Goal: Information Seeking & Learning: Check status

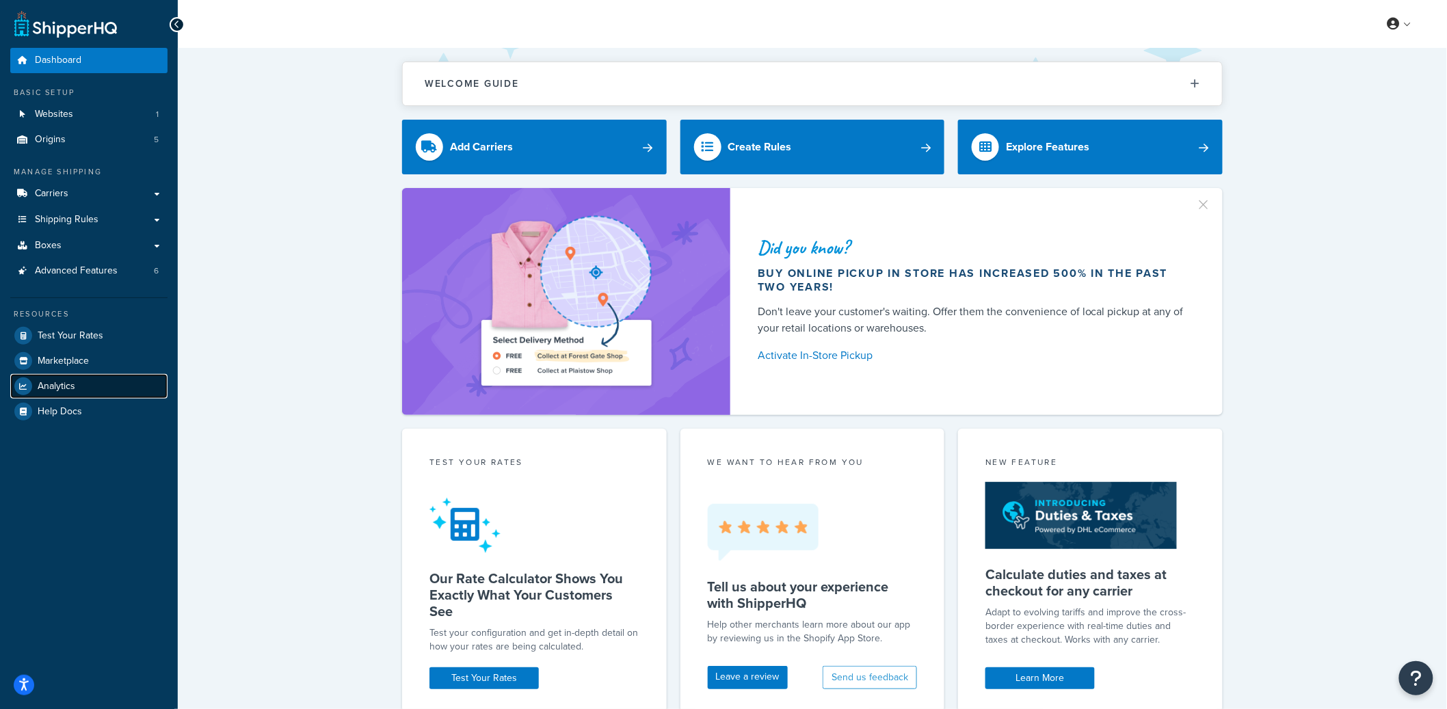
click at [66, 376] on link "Analytics" at bounding box center [88, 386] width 157 height 25
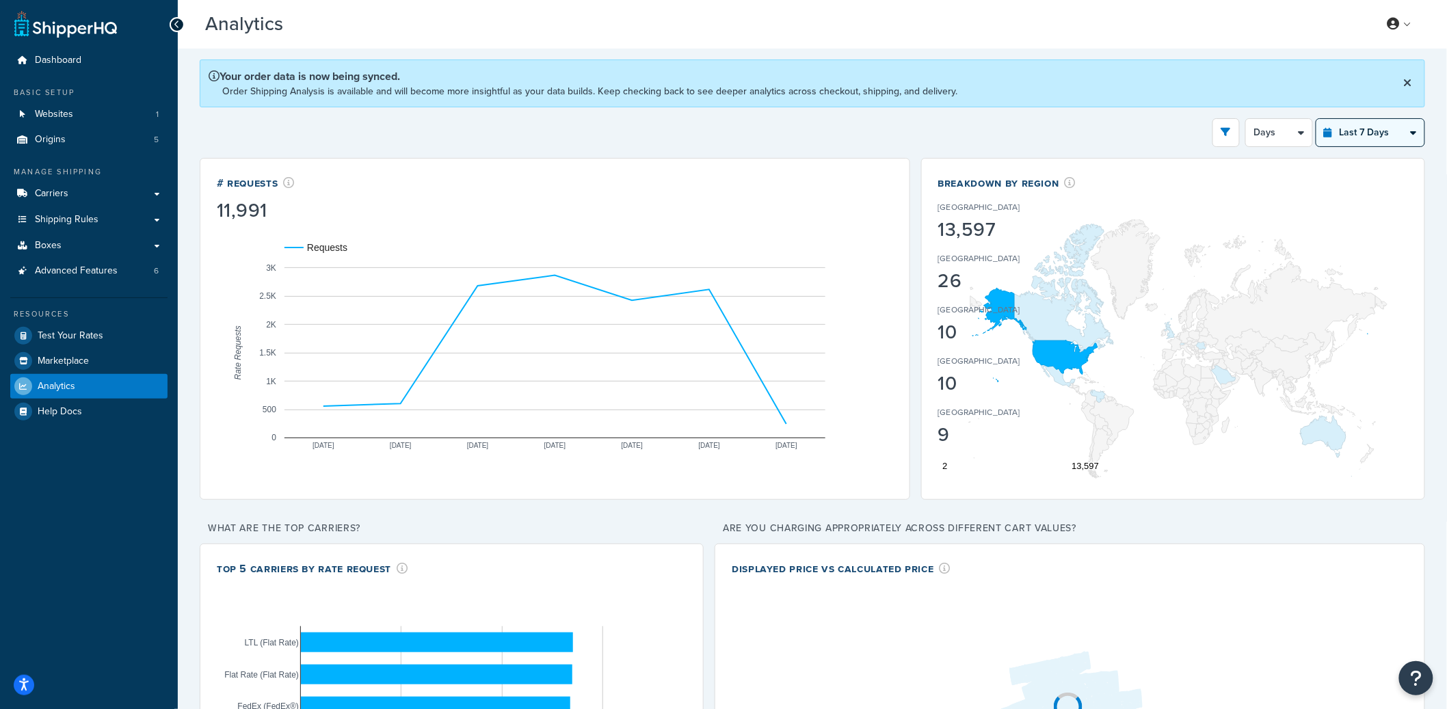
click at [1360, 138] on select "Last 24 Hours Last 7 Days Last 30 Days Last 3 Months Last 6 Months Last 12 Mont…" at bounding box center [1371, 132] width 108 height 27
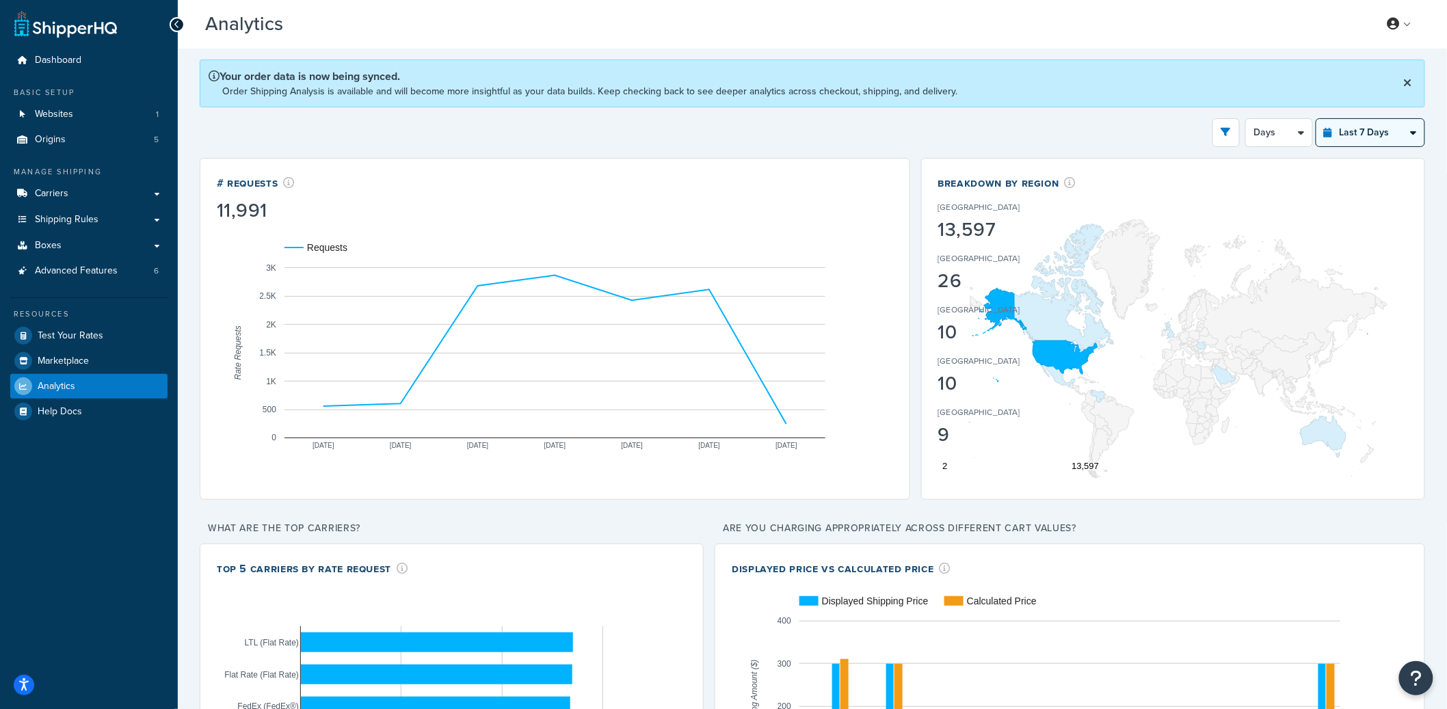
select select "last_30_days"
click at [1317, 119] on select "Last 24 Hours Last 7 Days Last 30 Days Last 3 Months Last 6 Months Last 12 Mont…" at bounding box center [1371, 132] width 108 height 27
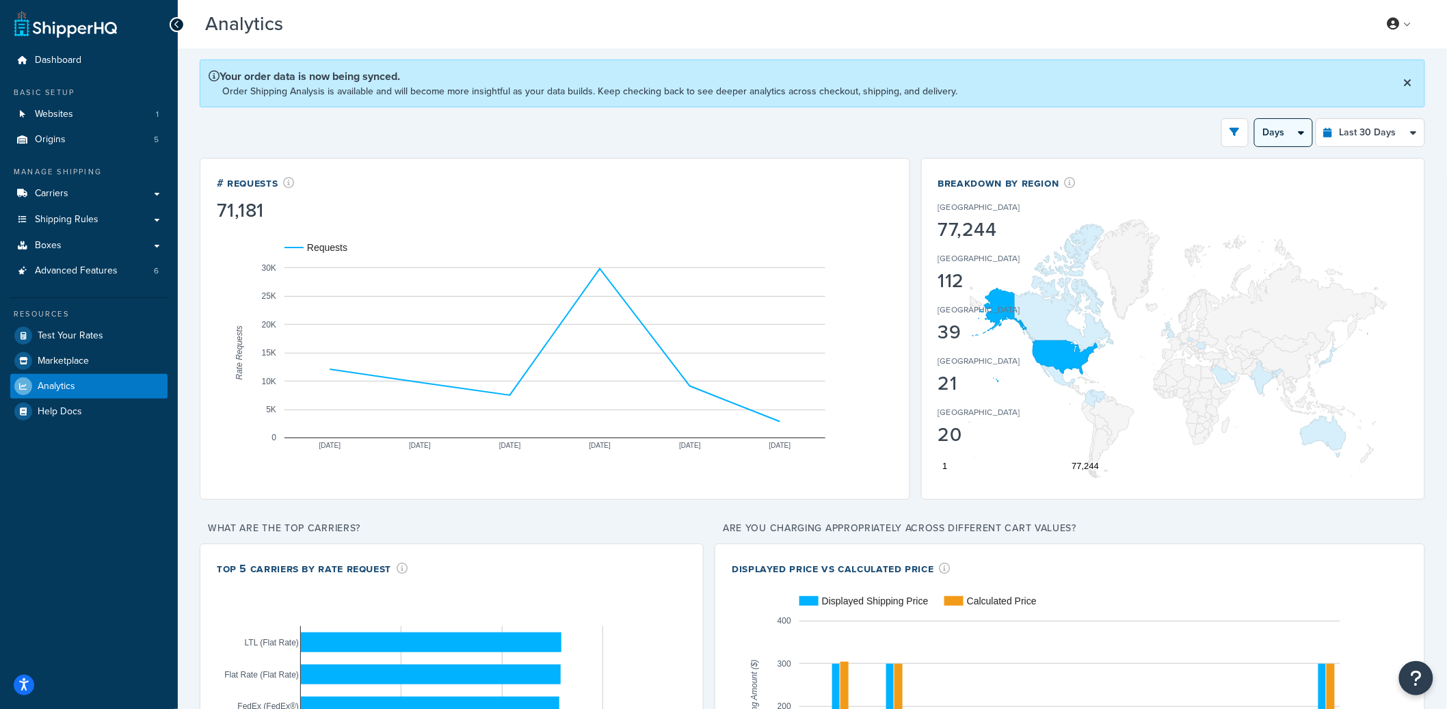
click at [1295, 132] on select "Days Weeks" at bounding box center [1283, 132] width 57 height 27
select select "1w"
click at [1255, 119] on select "Days Weeks" at bounding box center [1283, 132] width 57 height 27
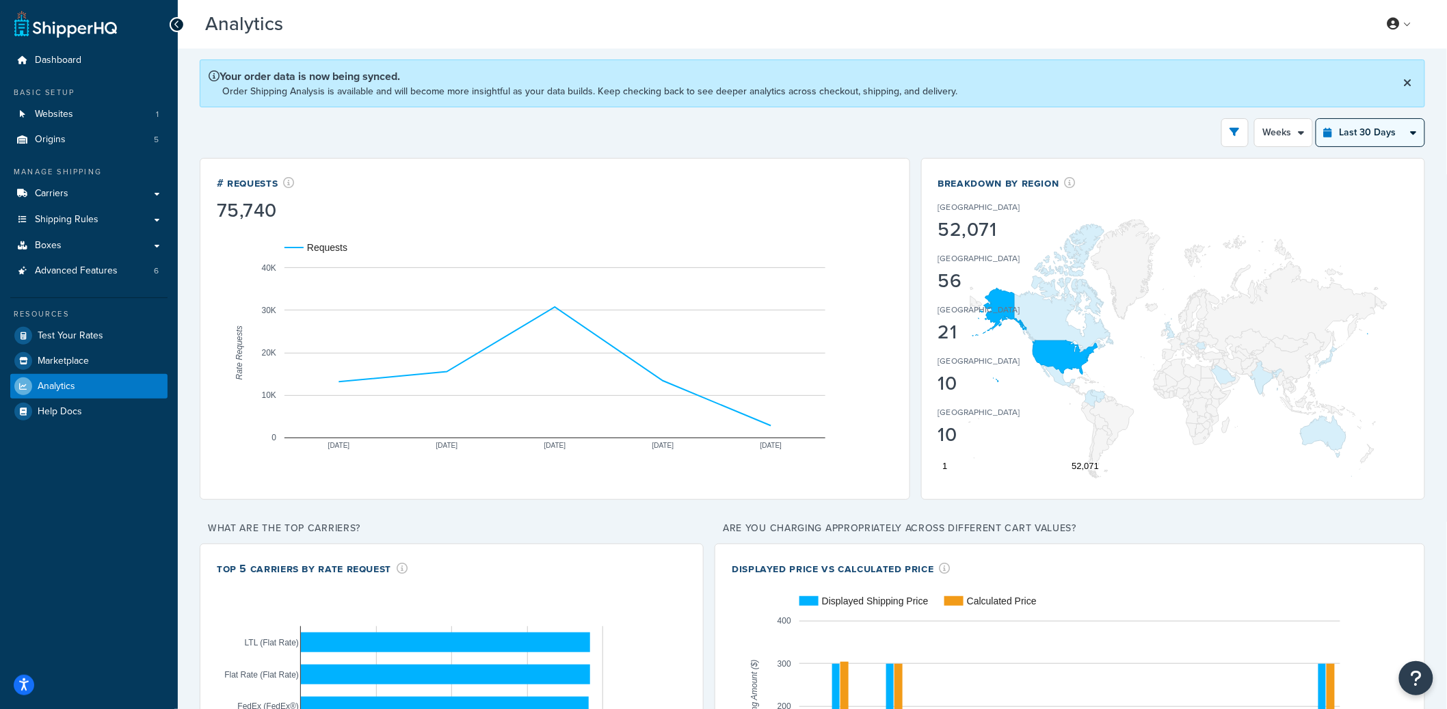
click at [1359, 135] on select "Last 24 Hours Last 7 Days Last 30 Days Last 3 Months Last 6 Months Last 12 Mont…" at bounding box center [1371, 132] width 108 height 27
click at [1317, 119] on select "Last 24 Hours Last 7 Days Last 30 Days Last 3 Months Last 6 Months Last 12 Mont…" at bounding box center [1371, 132] width 108 height 27
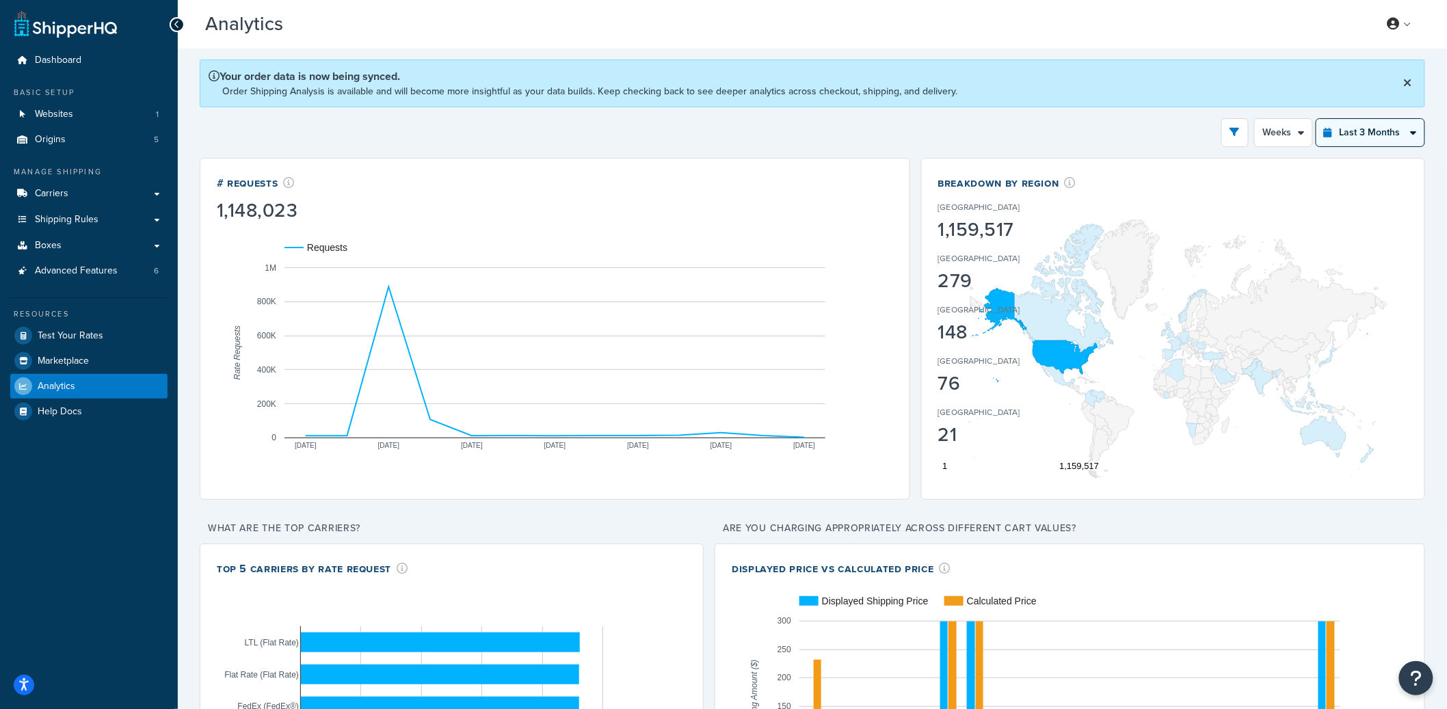
click at [1360, 141] on select "Last 24 Hours Last 7 Days Last 30 Days Last 3 Months Last 6 Months Last 12 Mont…" at bounding box center [1371, 132] width 108 height 27
select select "last_year"
click at [1317, 119] on select "Last 24 Hours Last 7 Days Last 30 Days Last 3 Months Last 6 Months Last 12 Mont…" at bounding box center [1371, 132] width 108 height 27
select select "1M"
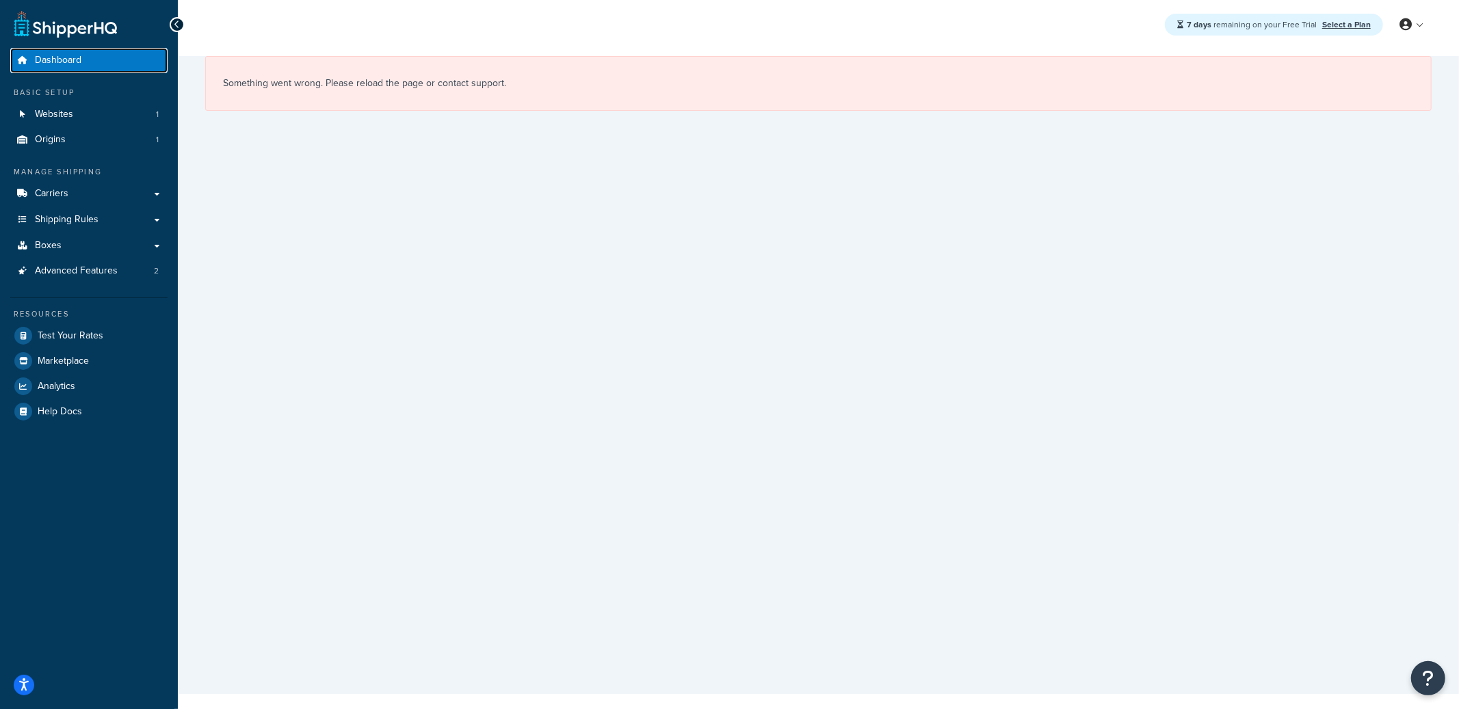
click at [74, 68] on link "Dashboard" at bounding box center [88, 60] width 157 height 25
click at [76, 65] on span "Dashboard" at bounding box center [58, 61] width 47 height 12
click at [96, 188] on link "Carriers" at bounding box center [88, 193] width 157 height 25
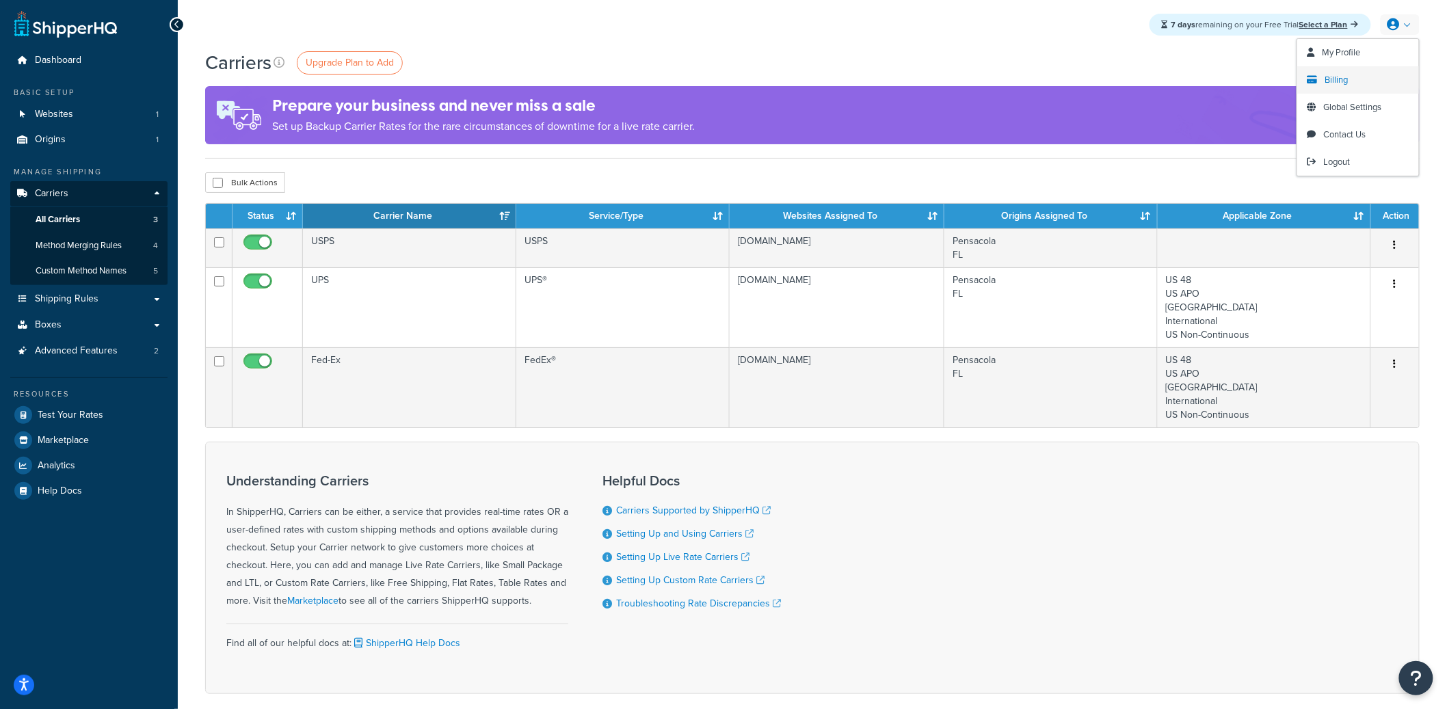
click at [1362, 76] on link "Billing" at bounding box center [1358, 79] width 122 height 27
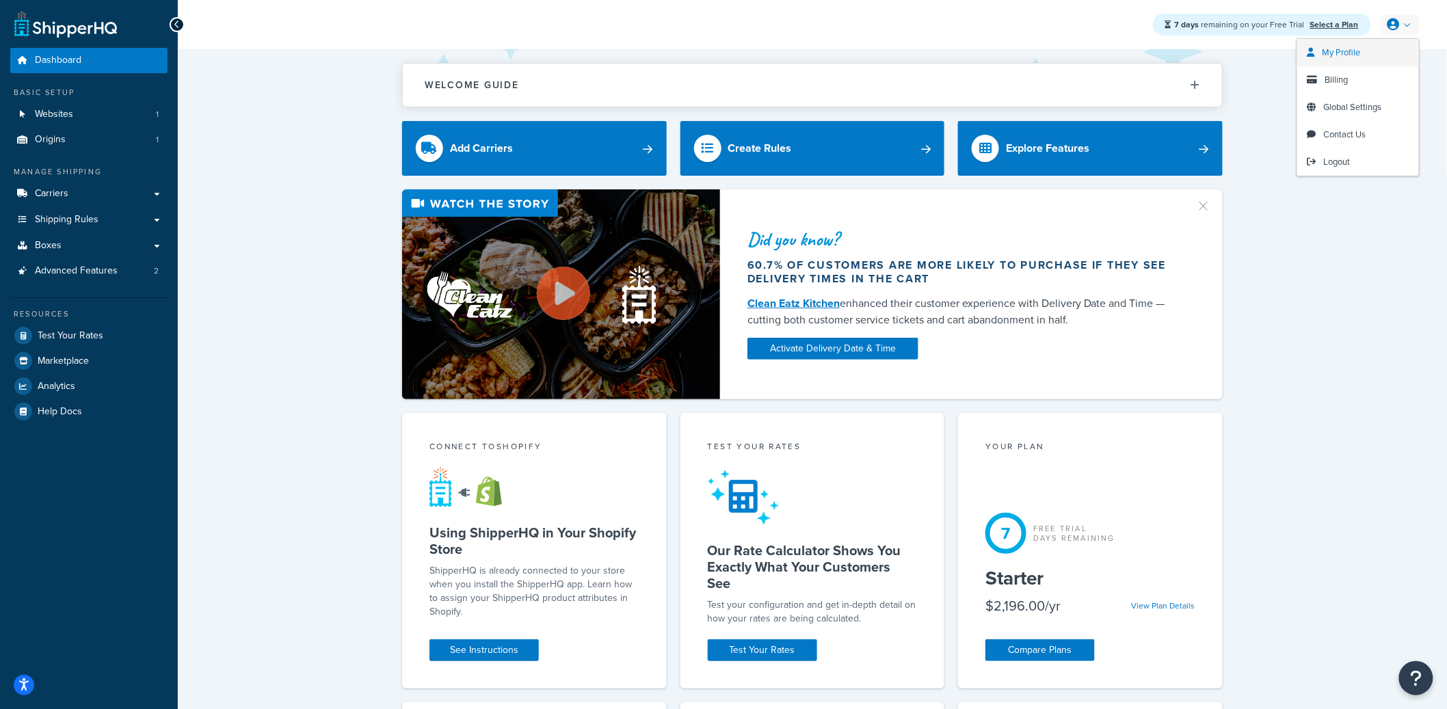
drag, startPoint x: 1403, startPoint y: 28, endPoint x: 1390, endPoint y: 52, distance: 27.2
click at [1403, 28] on link at bounding box center [1400, 24] width 39 height 21
click at [1362, 84] on link "Billing" at bounding box center [1358, 79] width 122 height 27
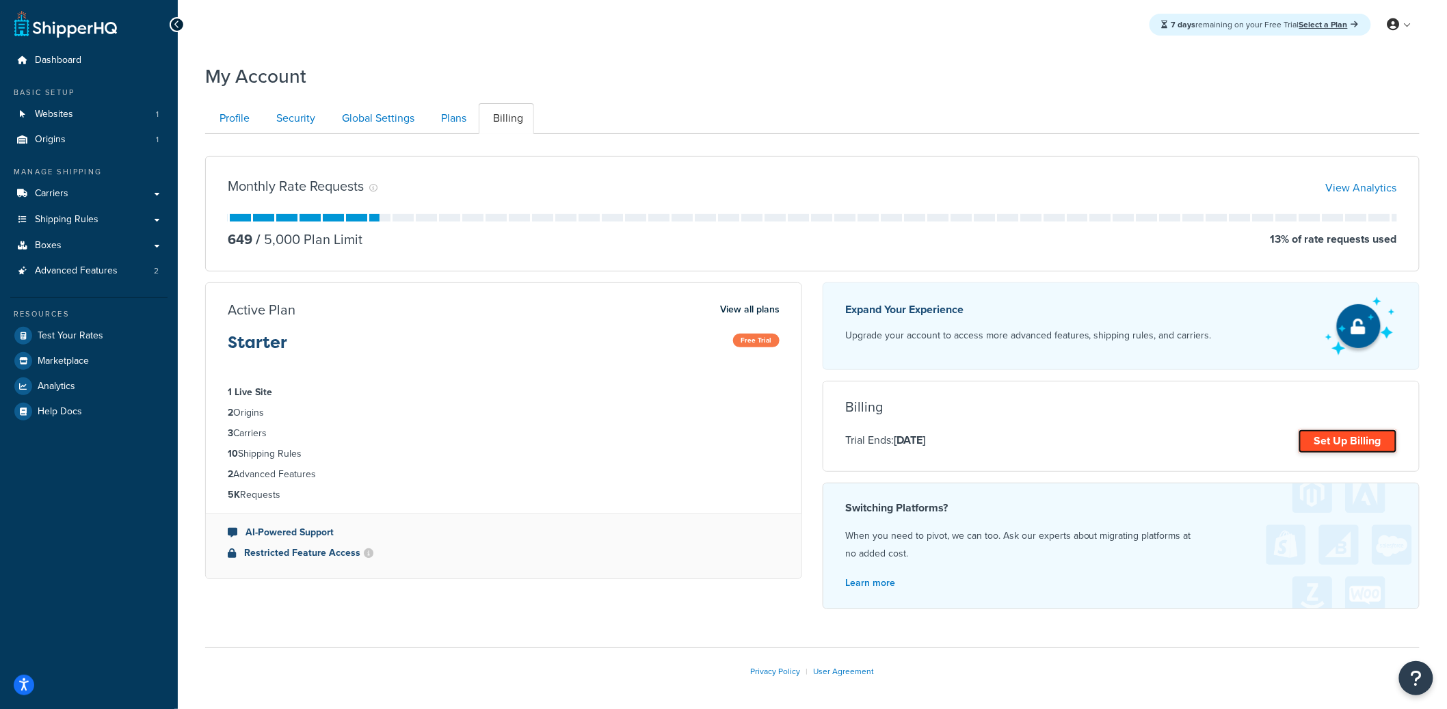
click at [1369, 447] on link "Set Up Billing" at bounding box center [1348, 442] width 98 height 24
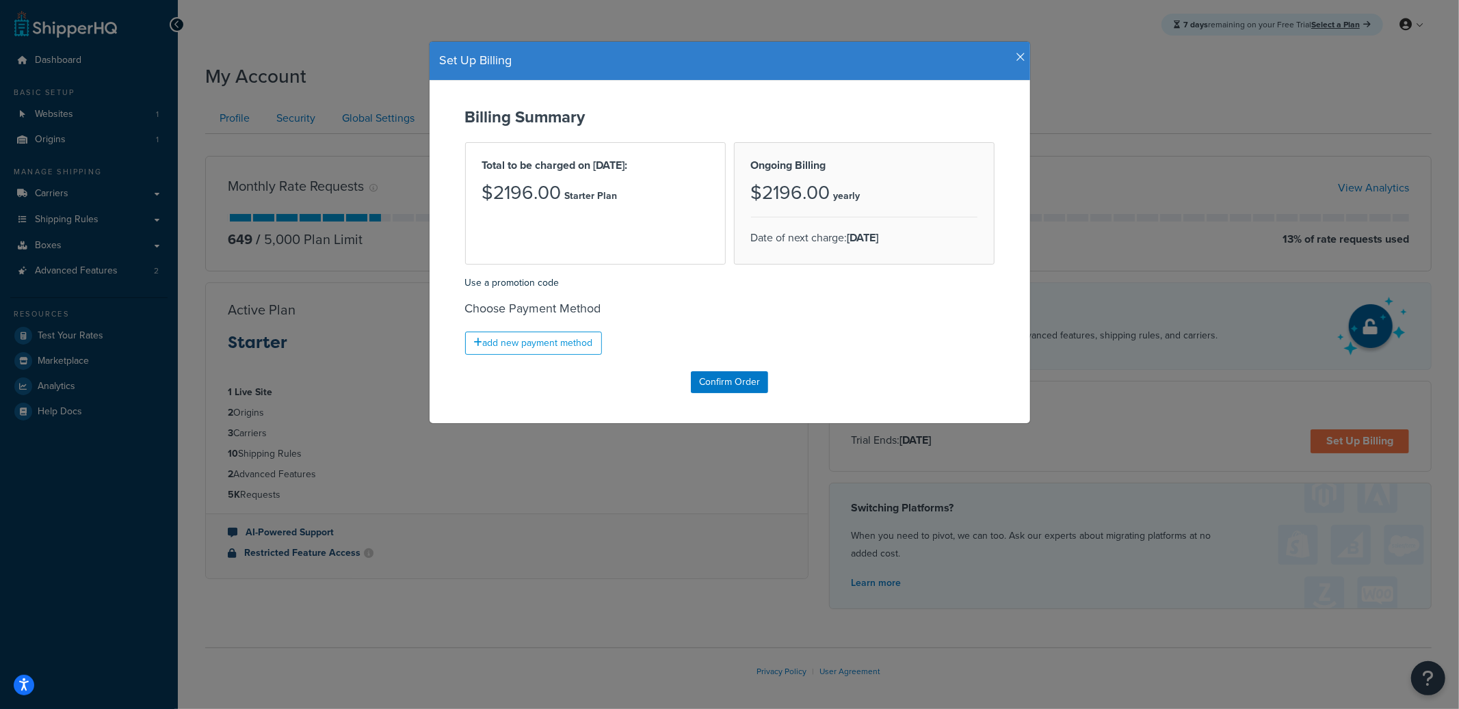
click at [1016, 55] on icon "button" at bounding box center [1021, 57] width 10 height 12
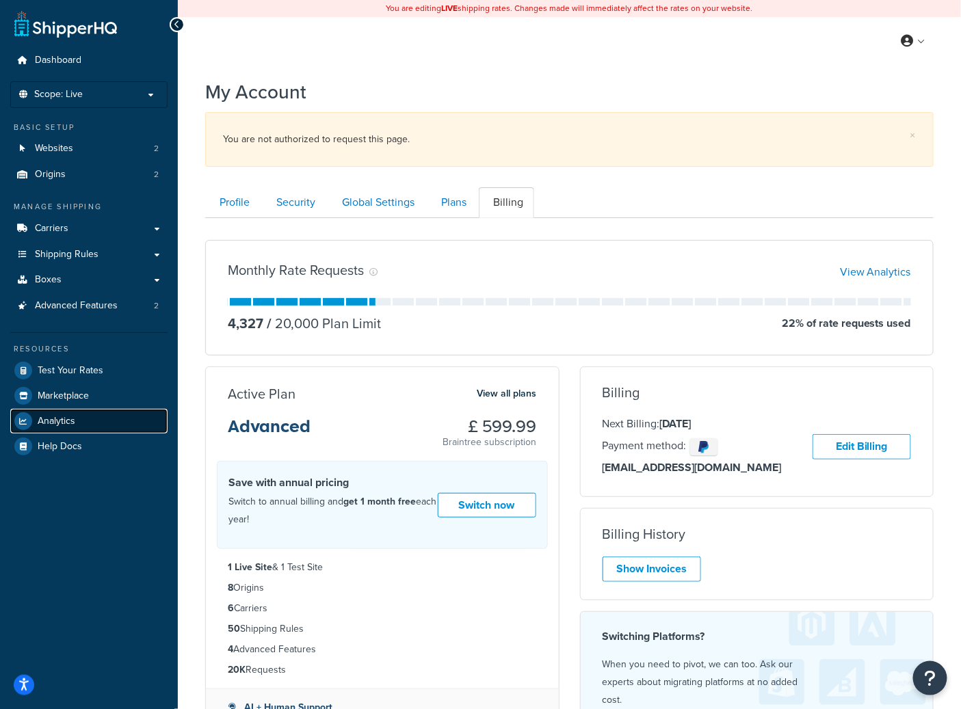
click at [75, 414] on link "Analytics" at bounding box center [88, 421] width 157 height 25
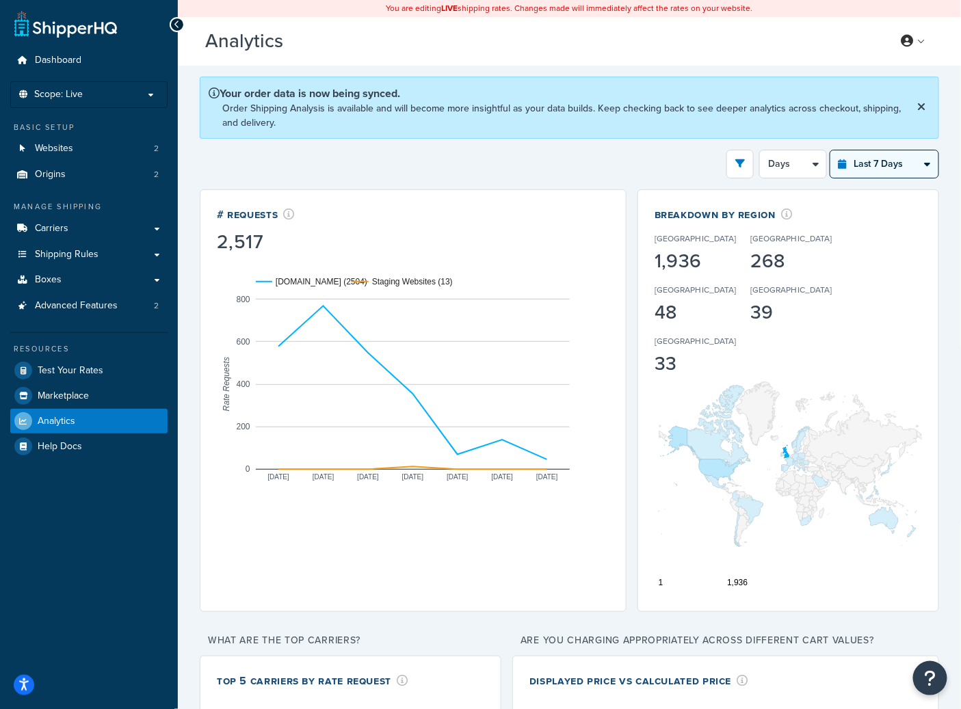
click at [873, 170] on select "Last 24 Hours Last 7 Days Last 30 Days Last 3 Months Last 6 Months Last 12 Mont…" at bounding box center [884, 163] width 108 height 27
select select "last_24_hours"
click at [830, 150] on select "Last 24 Hours Last 7 Days Last 30 Days Last 3 Months Last 6 Months Last 12 Mont…" at bounding box center [884, 163] width 108 height 27
select select "1h"
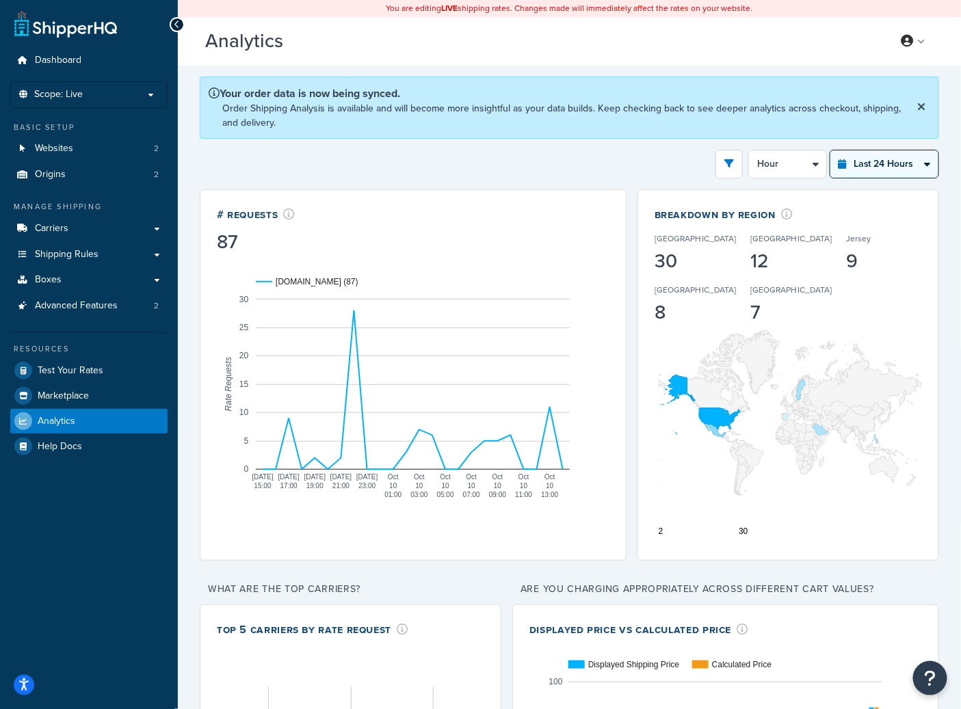
click at [873, 157] on select "Last 24 Hours Last 7 Days Last 30 Days Last 3 Months Last 6 Months Last 12 Mont…" at bounding box center [884, 163] width 108 height 27
select select "last_30_days"
click at [830, 150] on select "Last 24 Hours Last 7 Days Last 30 Days Last 3 Months Last 6 Months Last 12 Mont…" at bounding box center [884, 163] width 108 height 27
select select "5d"
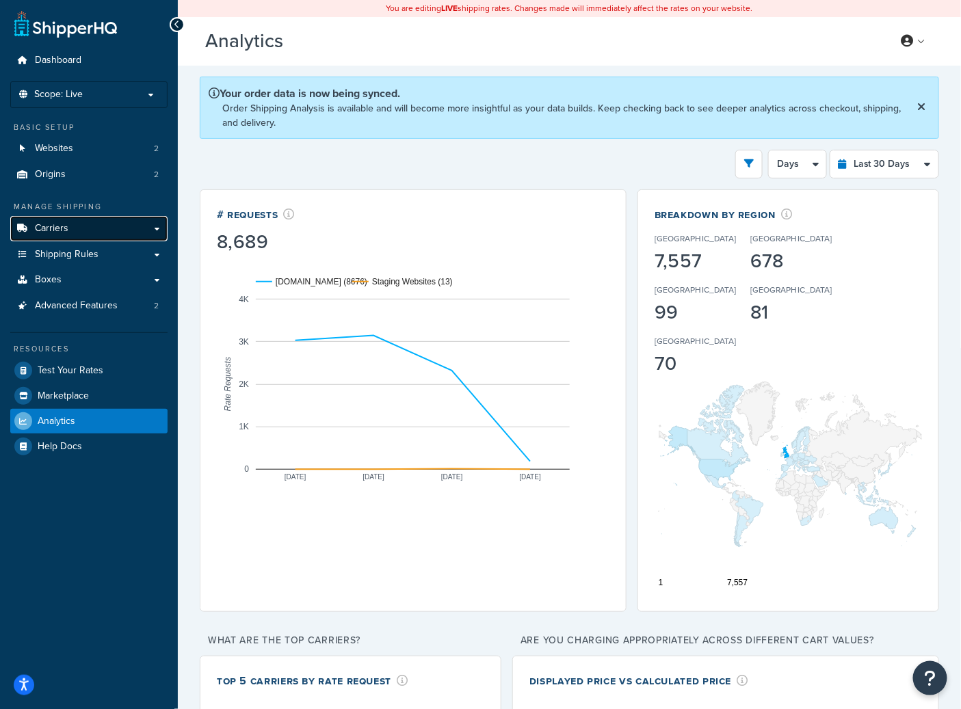
click at [92, 222] on link "Carriers" at bounding box center [88, 228] width 157 height 25
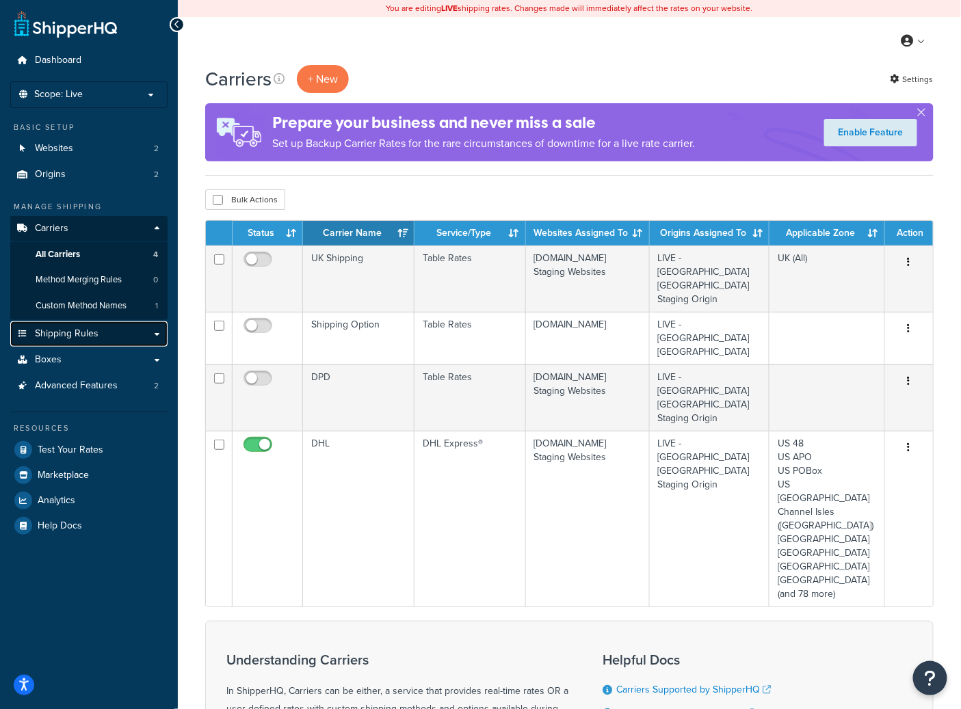
click at [94, 332] on span "Shipping Rules" at bounding box center [67, 334] width 64 height 12
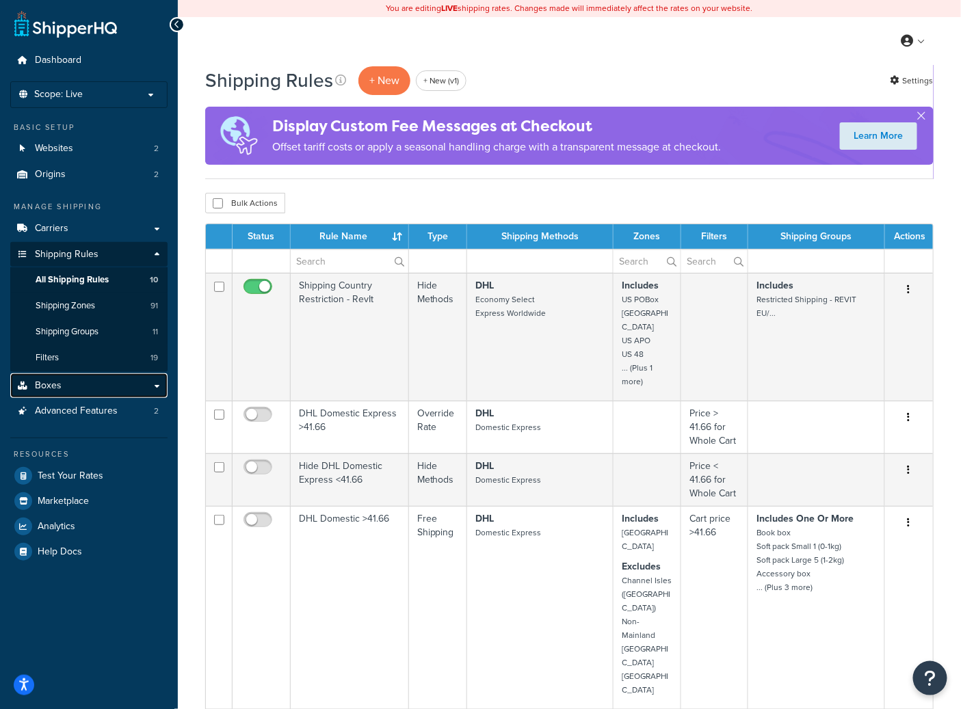
click at [97, 388] on link "Boxes" at bounding box center [88, 385] width 157 height 25
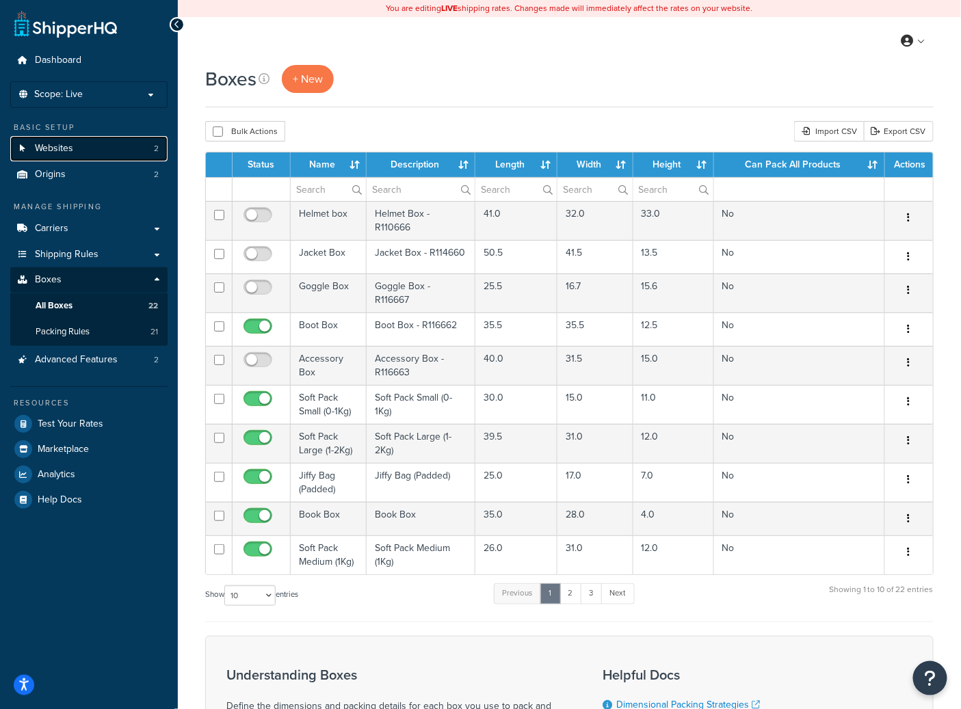
click at [103, 145] on link "Websites 2" at bounding box center [88, 148] width 157 height 25
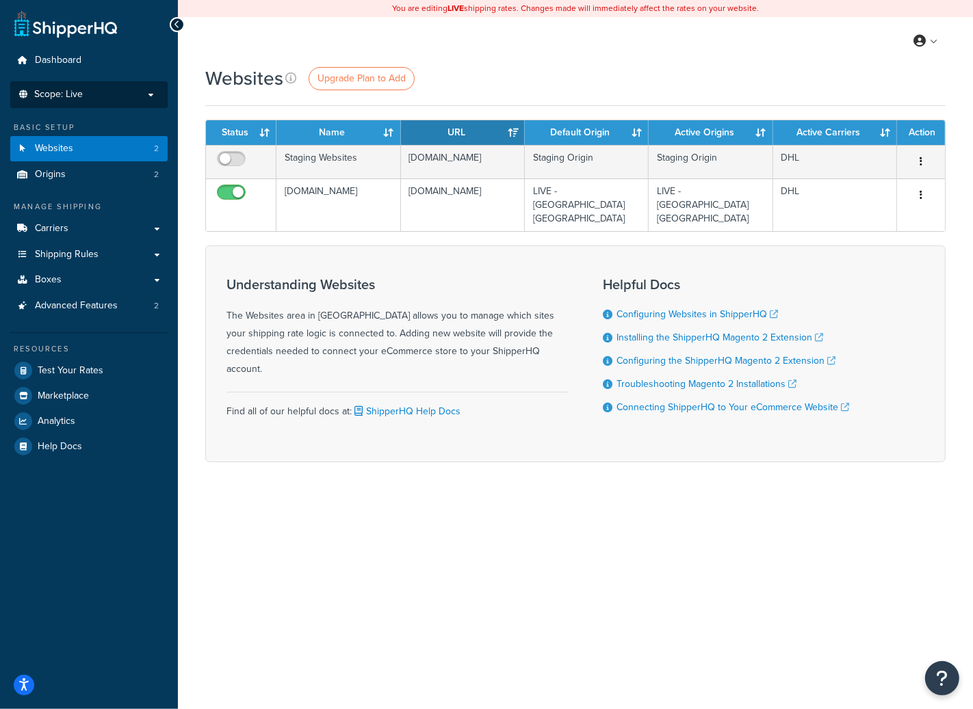
click at [152, 99] on p "Scope: Live" at bounding box center [88, 95] width 145 height 12
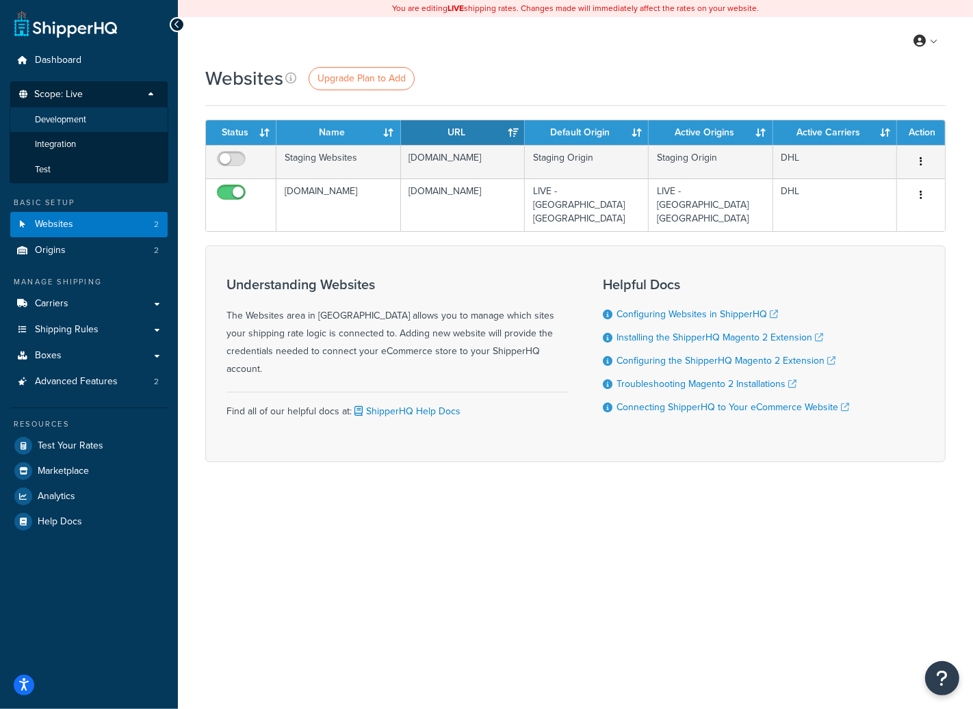
click at [114, 121] on li "Development" at bounding box center [89, 119] width 159 height 25
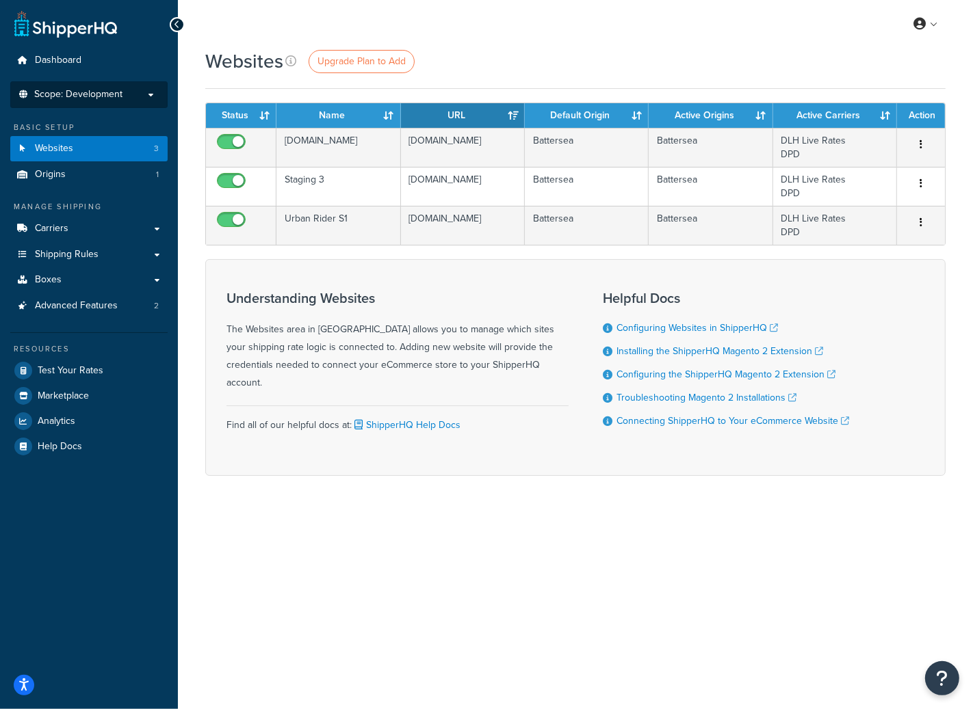
click at [133, 89] on p "Scope: Development" at bounding box center [88, 95] width 145 height 12
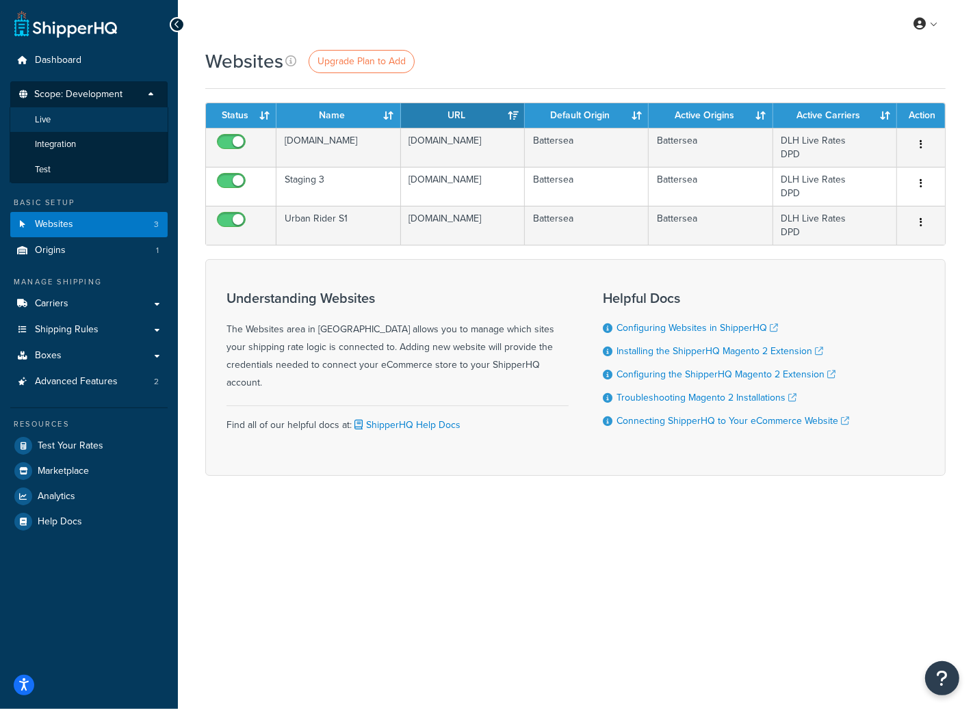
click at [101, 121] on li "Live" at bounding box center [89, 119] width 159 height 25
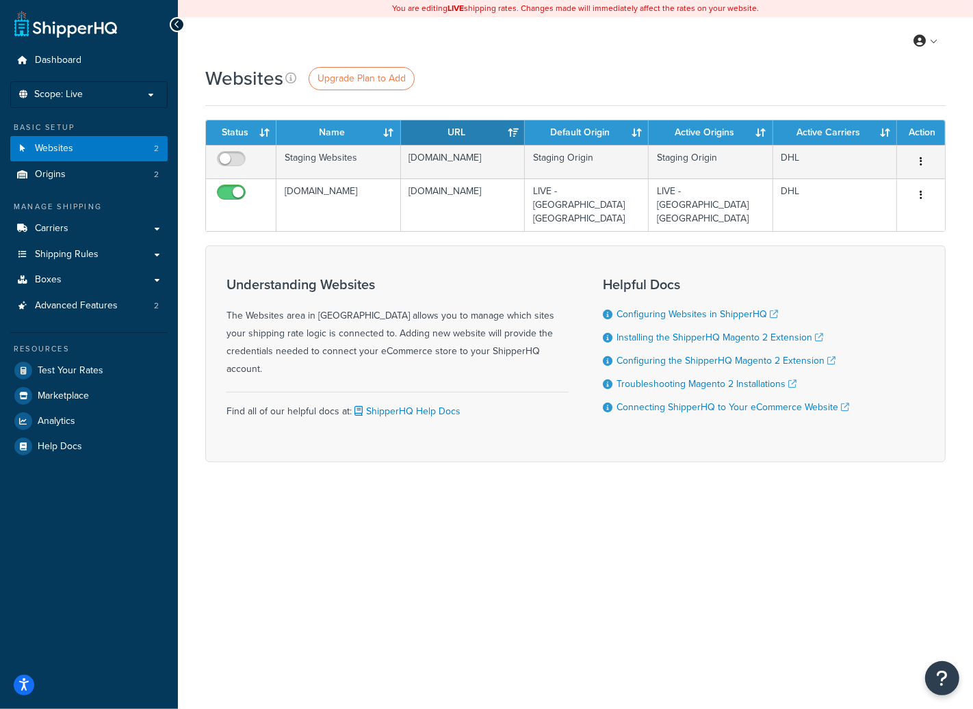
click at [551, 72] on div "Websites Upgrade Plan to Add" at bounding box center [575, 78] width 740 height 27
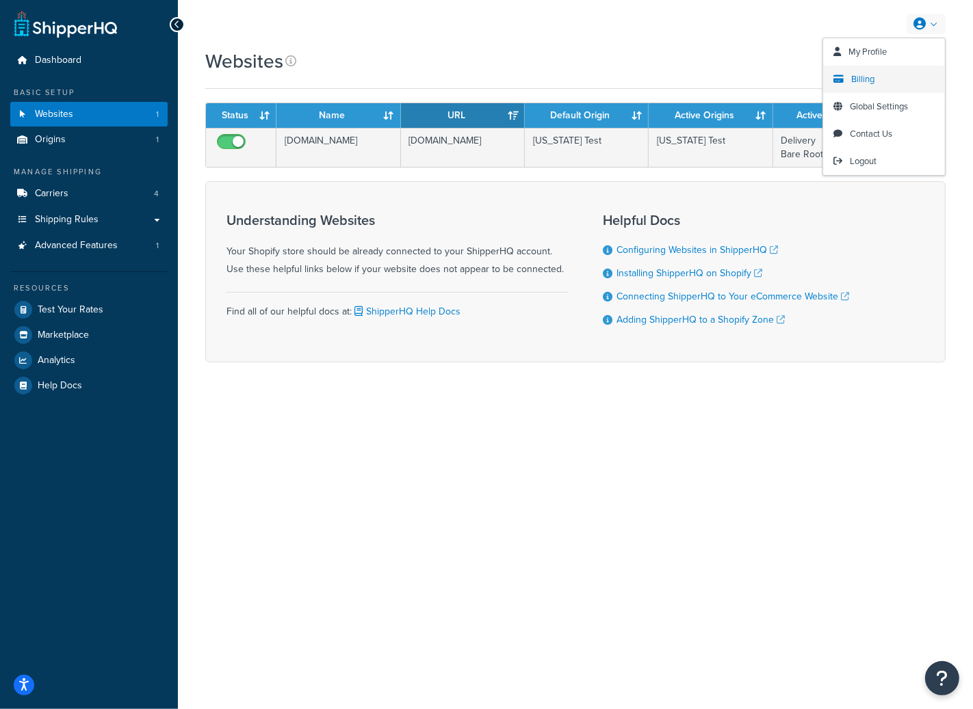
click at [849, 85] on link "Billing" at bounding box center [884, 79] width 122 height 27
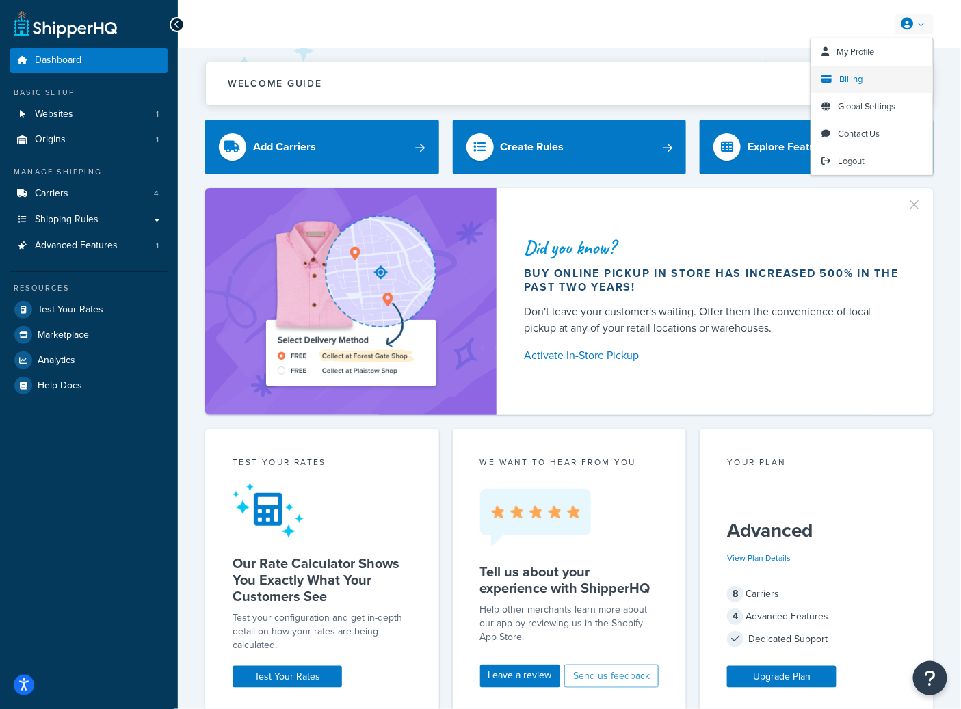
click at [860, 72] on span "Billing" at bounding box center [850, 78] width 23 height 13
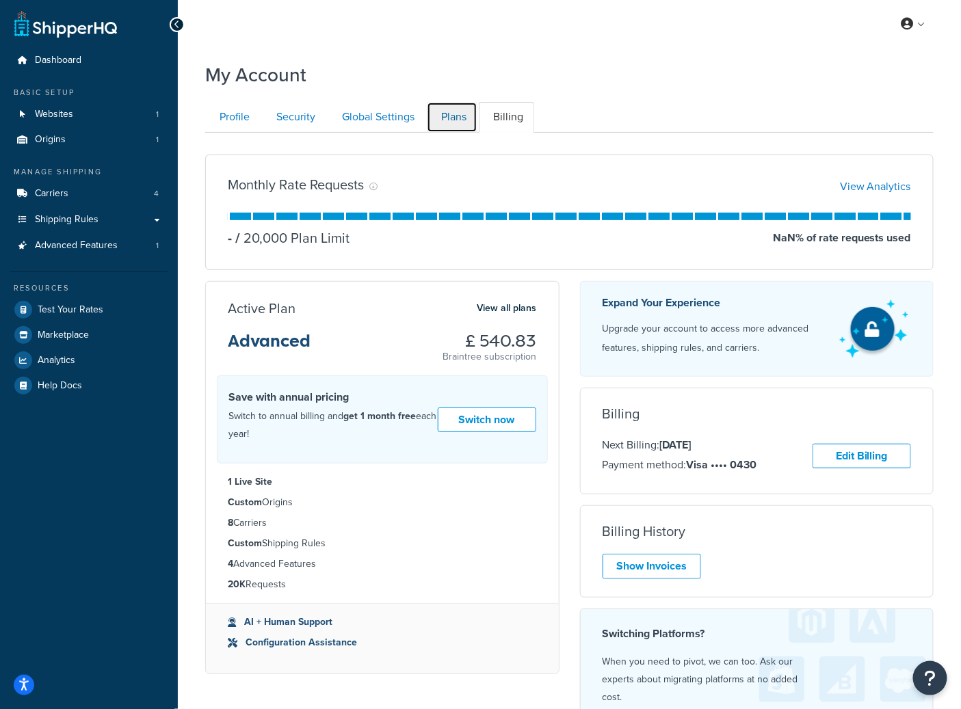
click at [449, 117] on link "Plans" at bounding box center [452, 117] width 51 height 31
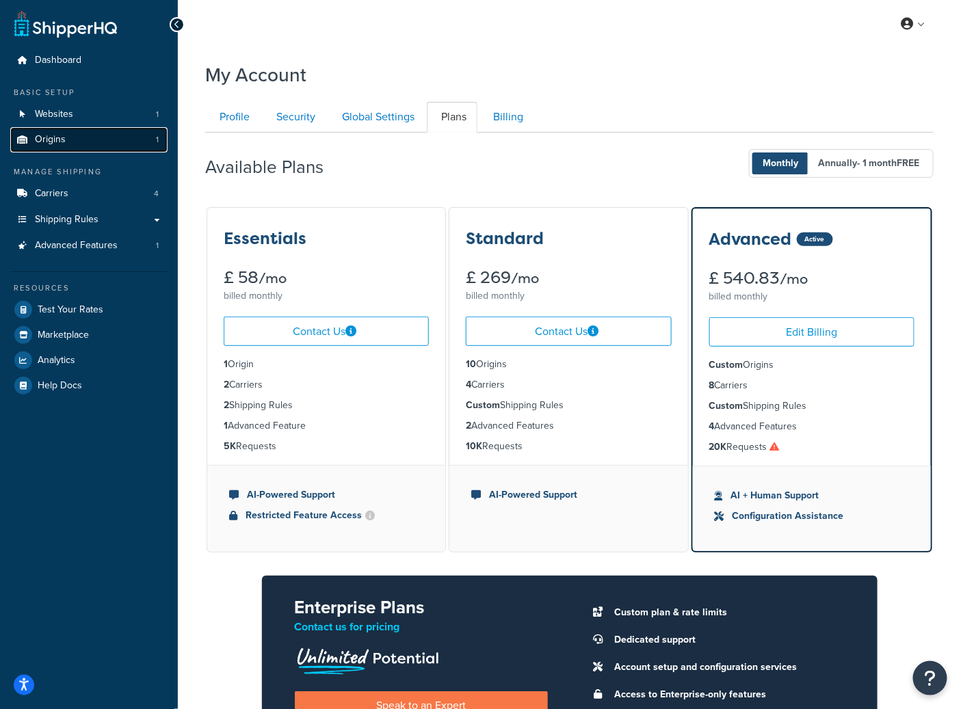
drag, startPoint x: 64, startPoint y: 134, endPoint x: 56, endPoint y: 139, distance: 9.5
click at [64, 134] on link "Origins 1" at bounding box center [88, 139] width 157 height 25
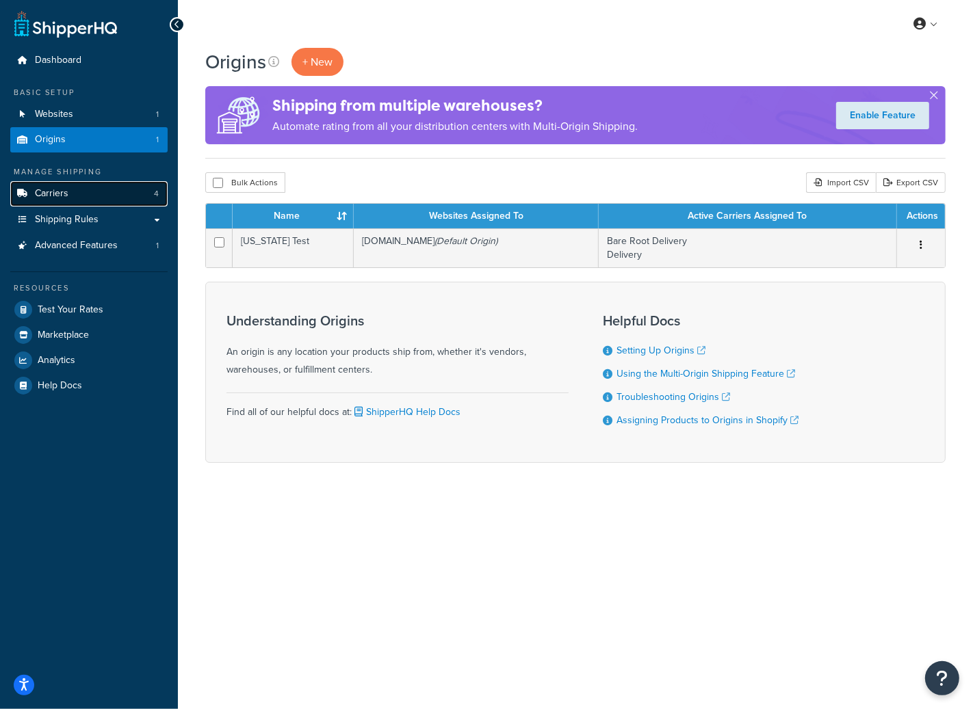
click at [107, 194] on link "Carriers 4" at bounding box center [88, 193] width 157 height 25
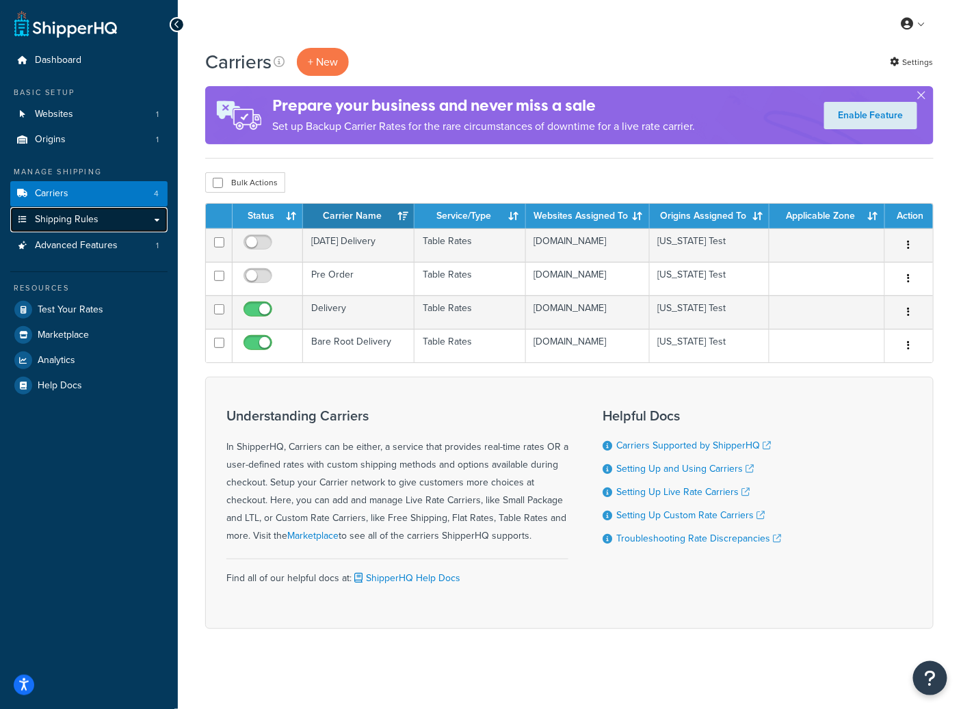
click at [111, 226] on link "Shipping Rules" at bounding box center [88, 219] width 157 height 25
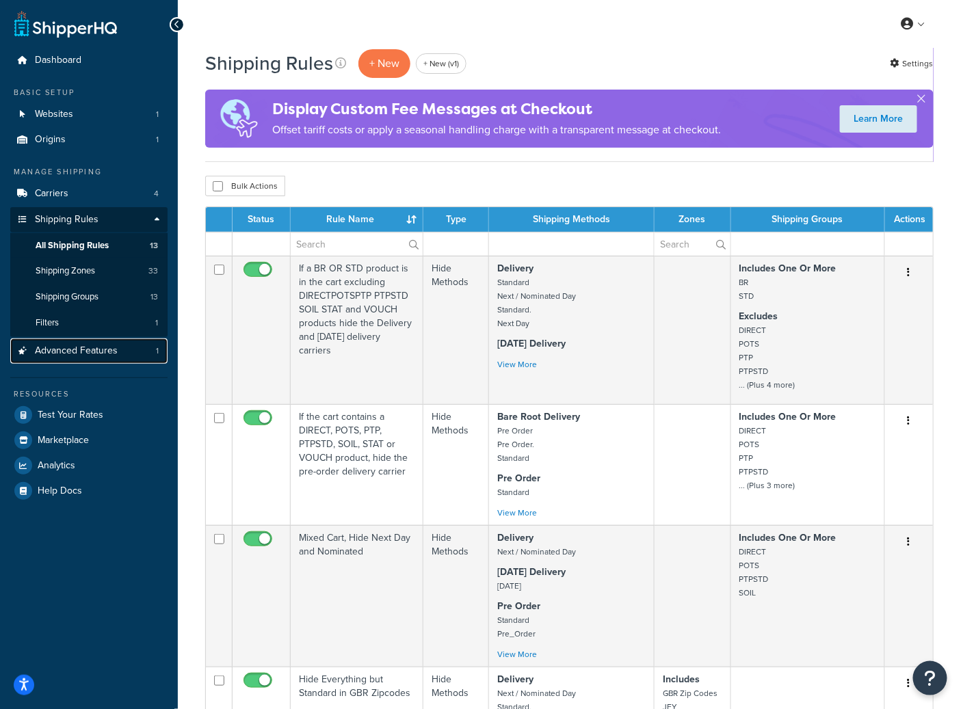
click at [55, 356] on span "Advanced Features" at bounding box center [76, 351] width 83 height 12
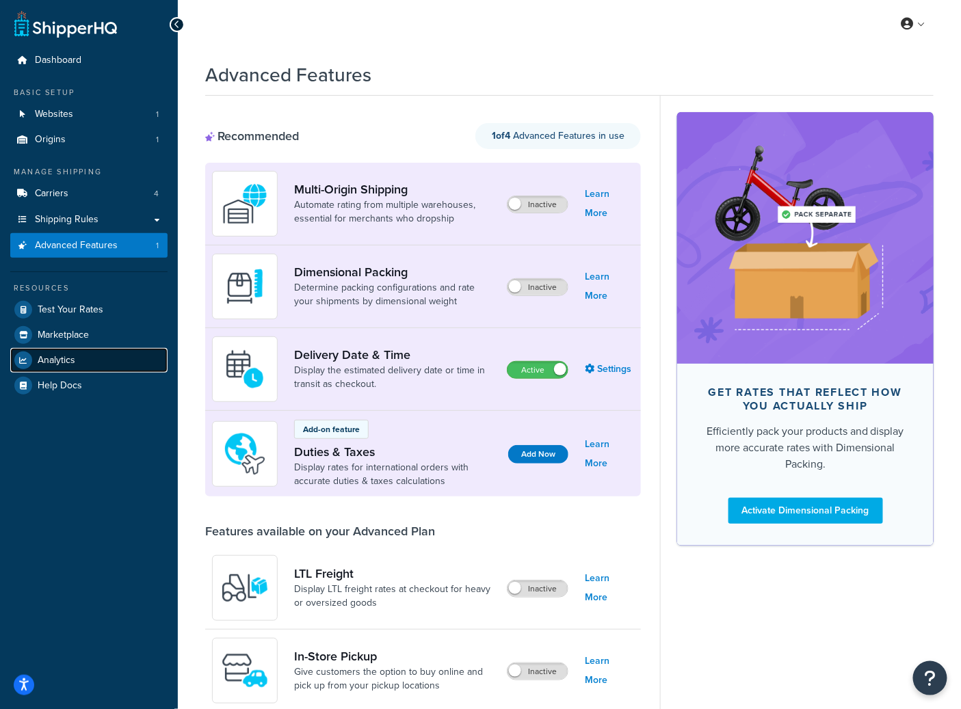
click at [71, 361] on span "Analytics" at bounding box center [57, 361] width 38 height 12
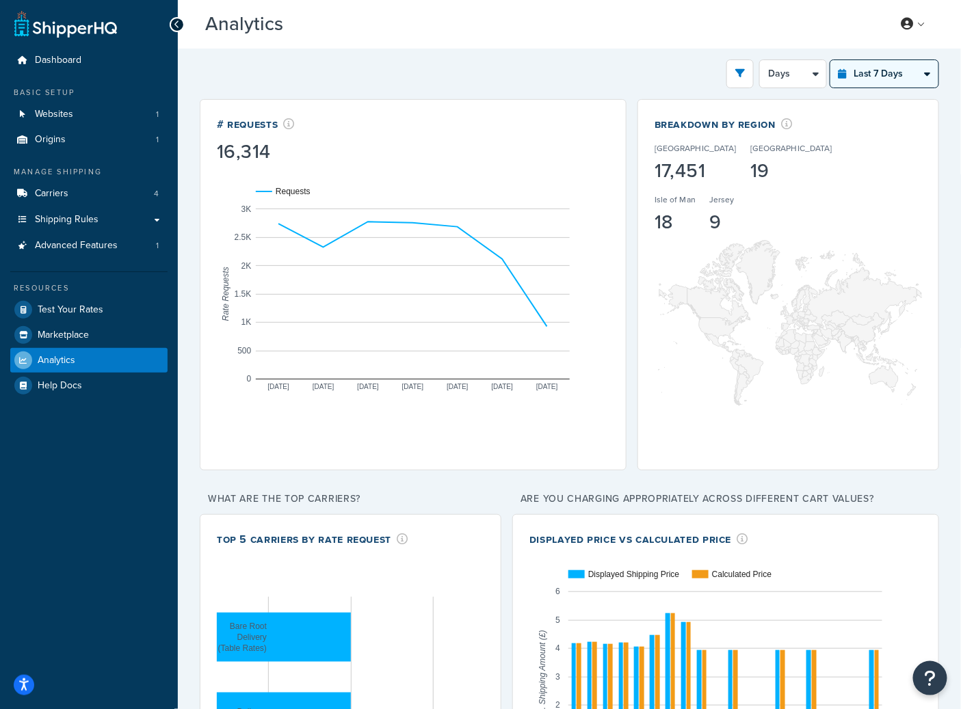
click at [892, 66] on select "Last 24 Hours Last 7 Days Last 30 Days Last 3 Months Last 6 Months Last 12 Mont…" at bounding box center [884, 73] width 108 height 27
select select "last_3_months"
click at [830, 60] on select "Last 24 Hours Last 7 Days Last 30 Days Last 3 Months Last 6 Months Last 12 Mont…" at bounding box center [884, 73] width 108 height 27
select select "1w"
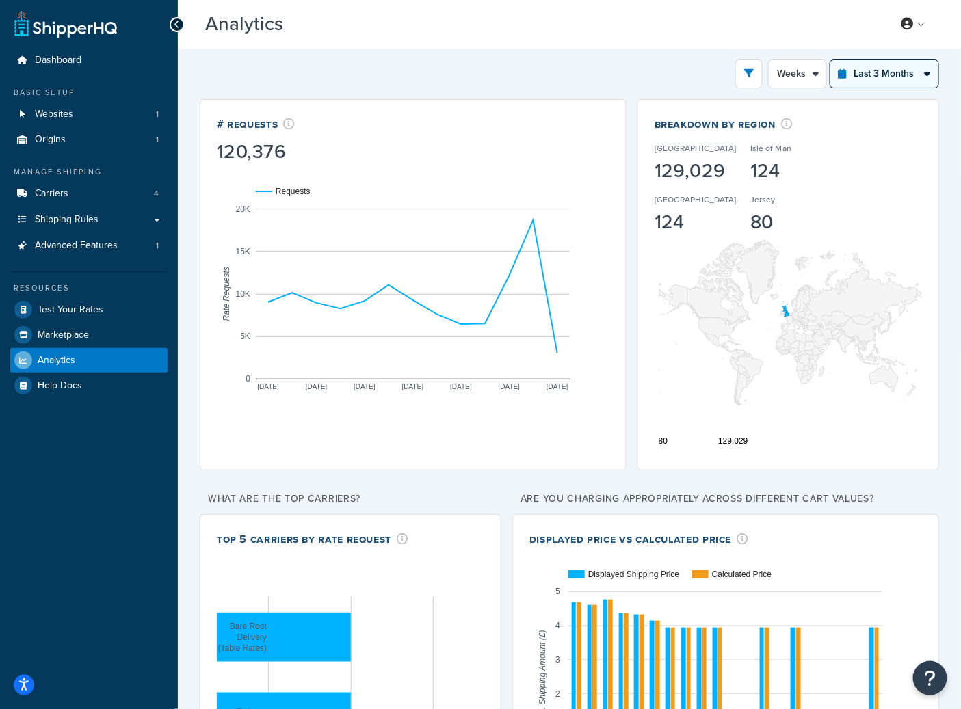
click at [908, 81] on select "Last 24 Hours Last 7 Days Last 30 Days Last 3 Months Last 6 Months Last 12 Mont…" at bounding box center [884, 73] width 108 height 27
click at [830, 60] on select "Last 24 Hours Last 7 Days Last 30 Days Last 3 Months Last 6 Months Last 12 Mont…" at bounding box center [884, 73] width 108 height 27
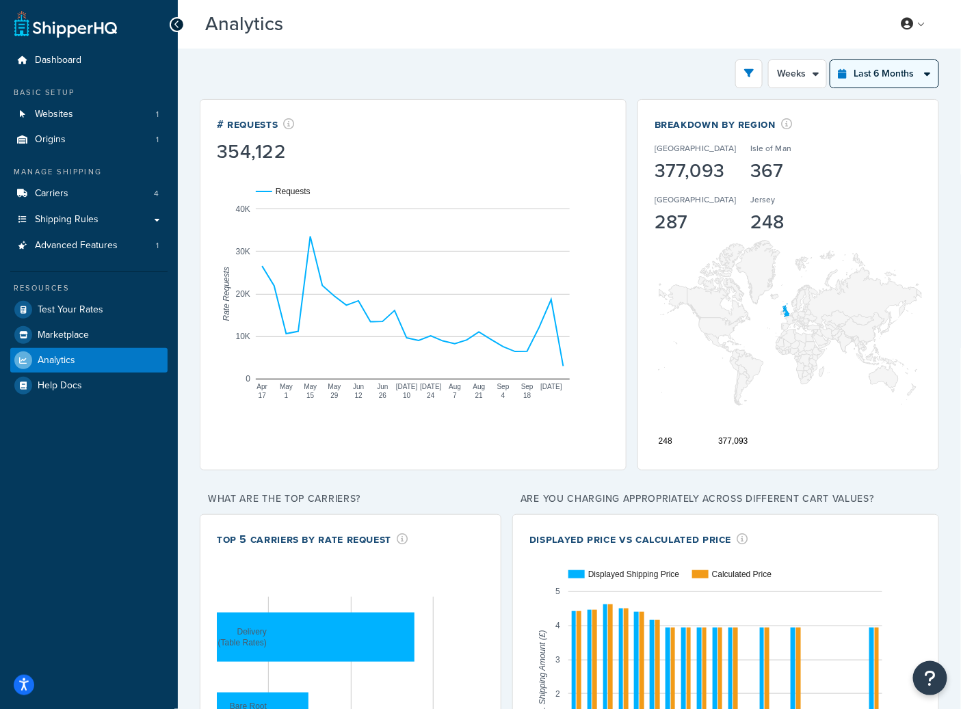
click at [892, 76] on select "Last 24 Hours Last 7 Days Last 30 Days Last 3 Months Last 6 Months Last 12 Mont…" at bounding box center [884, 73] width 108 height 27
click at [830, 60] on select "Last 24 Hours Last 7 Days Last 30 Days Last 3 Months Last 6 Months Last 12 Mont…" at bounding box center [884, 73] width 108 height 27
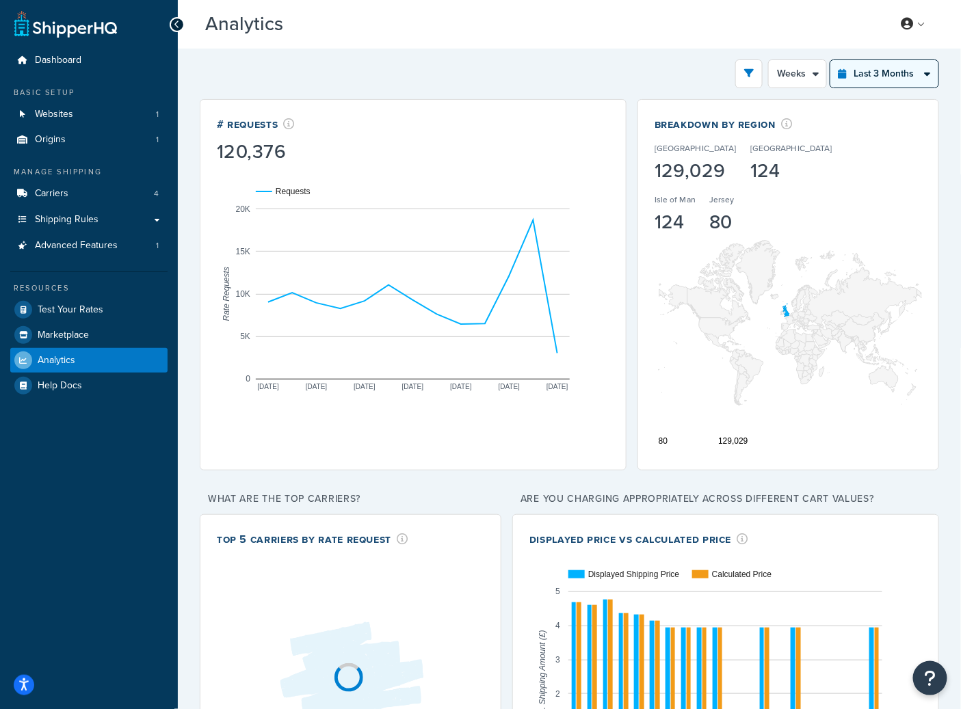
click at [884, 75] on select "Last 24 Hours Last 7 Days Last 30 Days Last 3 Months Last 6 Months Last 12 Mont…" at bounding box center [884, 73] width 108 height 27
select select "last_year"
click at [830, 60] on select "Last 24 Hours Last 7 Days Last 30 Days Last 3 Months Last 6 Months Last 12 Mont…" at bounding box center [884, 73] width 108 height 27
select select "1M"
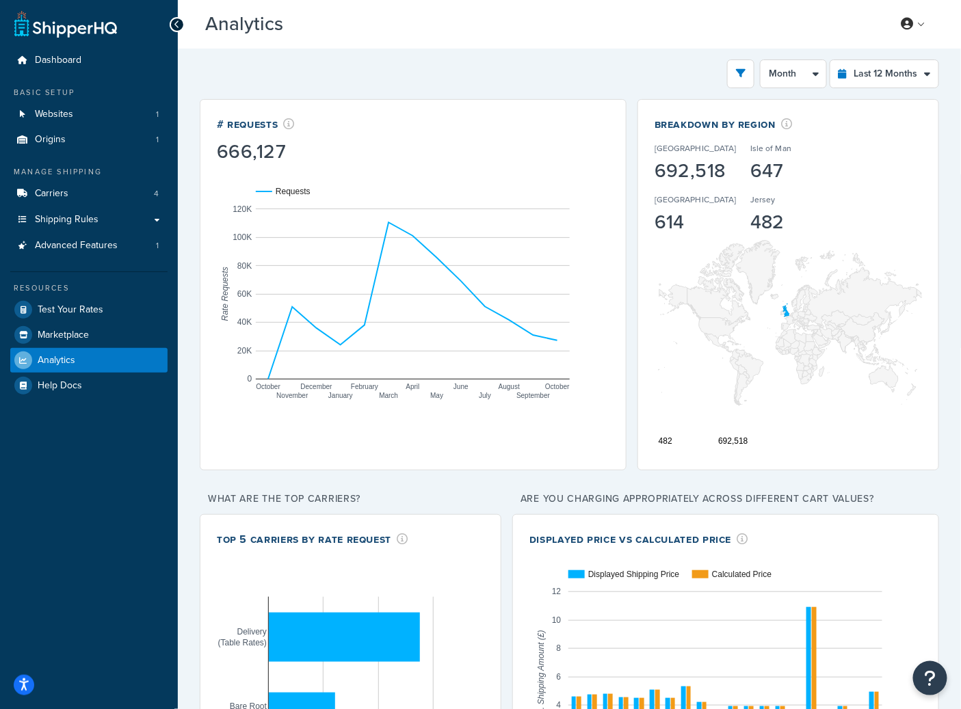
drag, startPoint x: 380, startPoint y: 224, endPoint x: 399, endPoint y: 224, distance: 18.5
click at [382, 224] on rect "A chart." at bounding box center [413, 294] width 314 height 171
click at [269, 379] on g "A chart." at bounding box center [268, 379] width 9 height 9
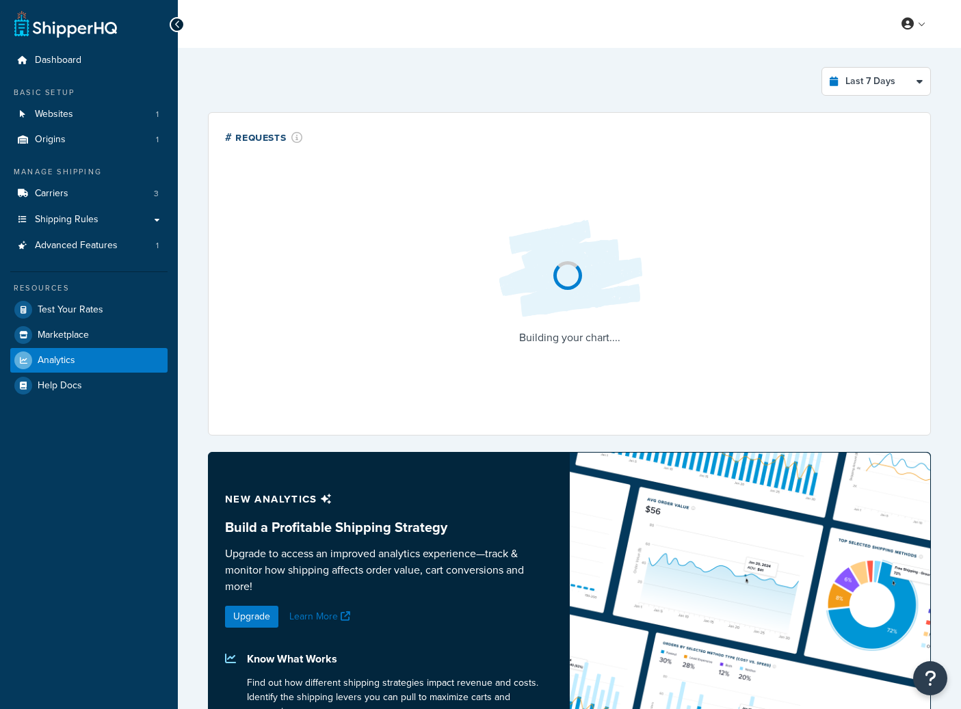
select select "last_7_days"
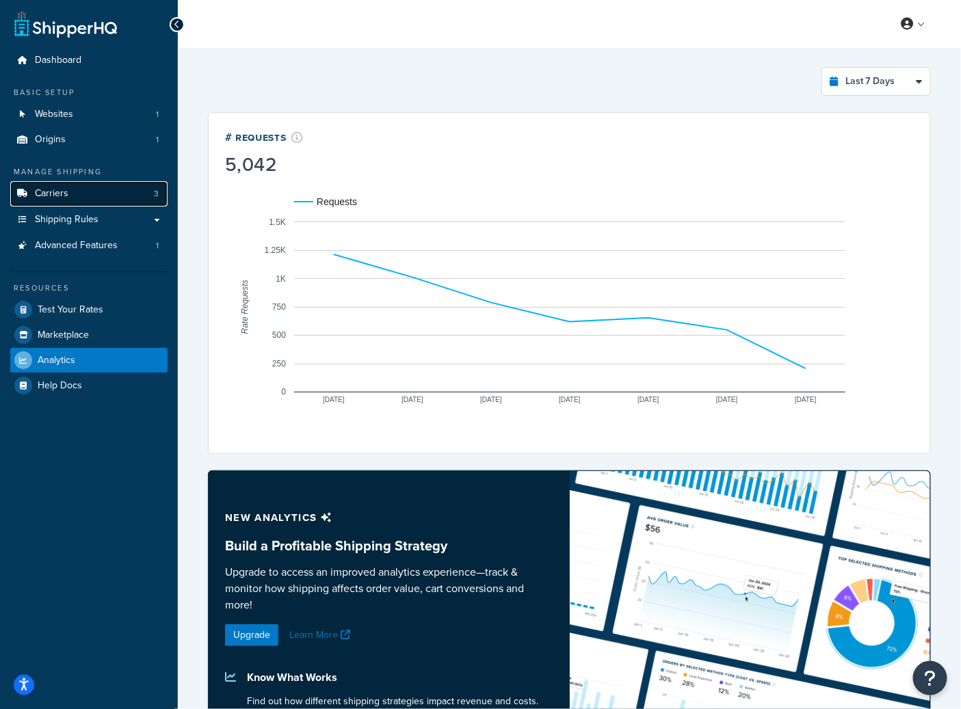
click at [72, 194] on link "Carriers 3" at bounding box center [88, 193] width 157 height 25
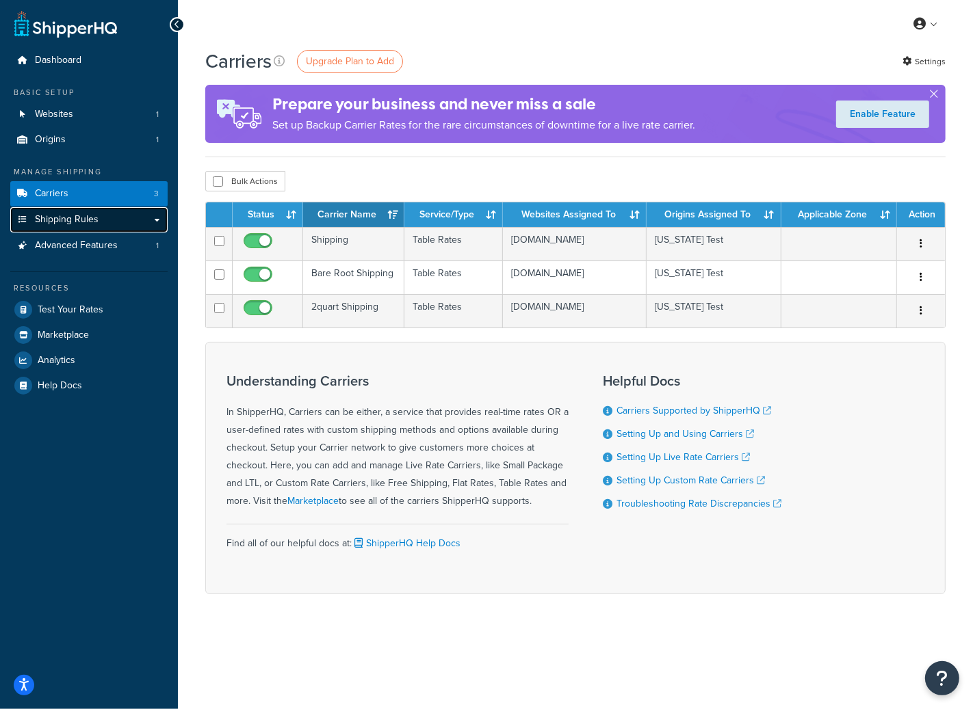
click at [77, 214] on span "Shipping Rules" at bounding box center [67, 220] width 64 height 12
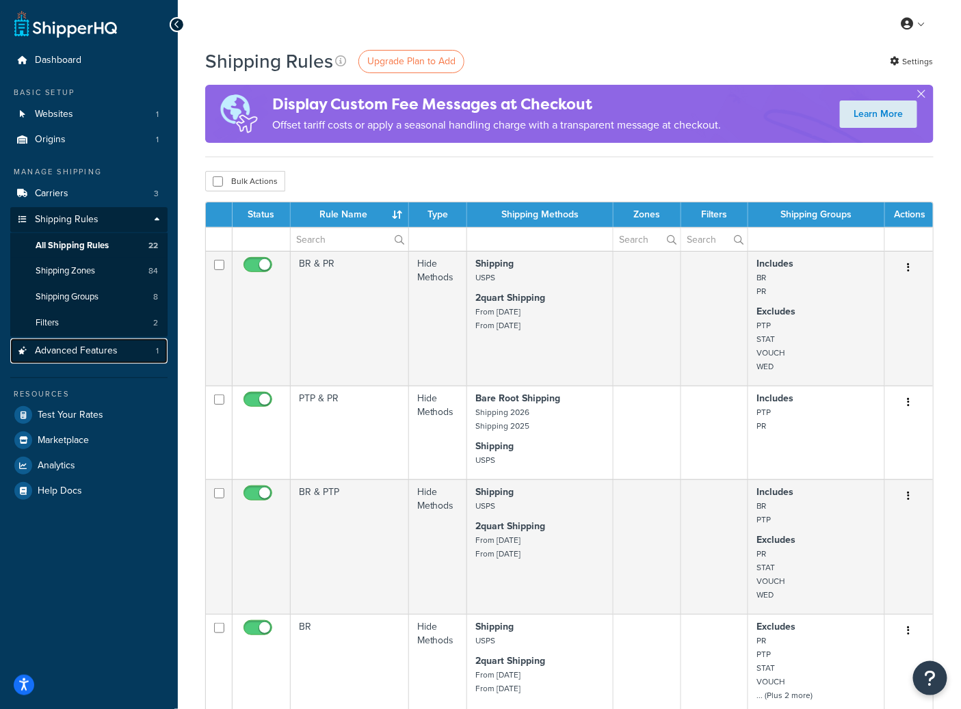
click at [123, 352] on link "Advanced Features 1" at bounding box center [88, 351] width 157 height 25
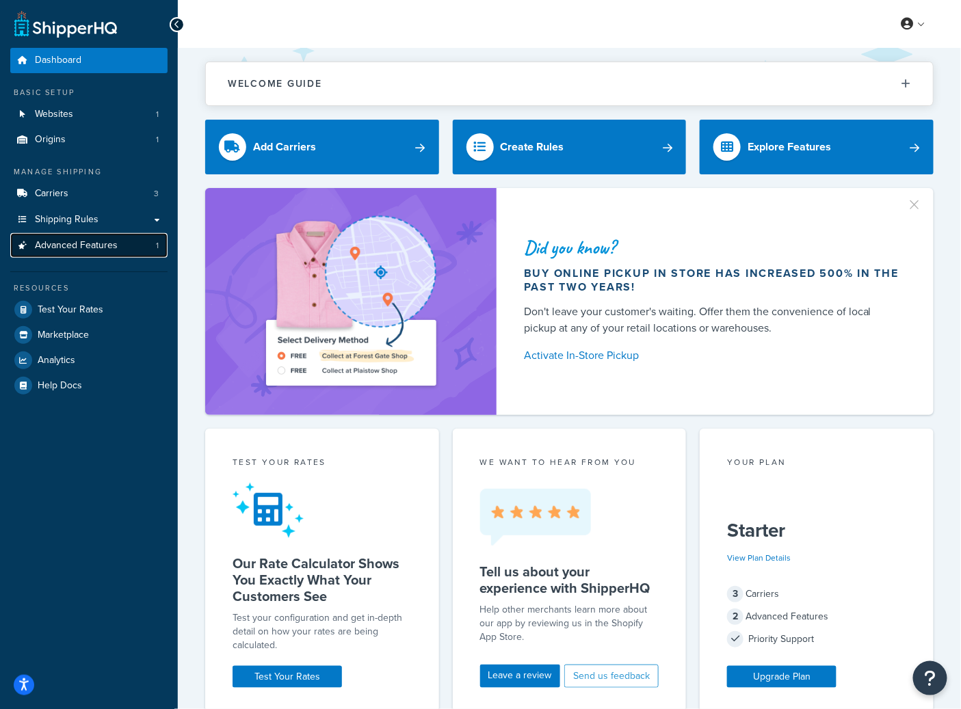
click at [122, 235] on link "Advanced Features 1" at bounding box center [88, 245] width 157 height 25
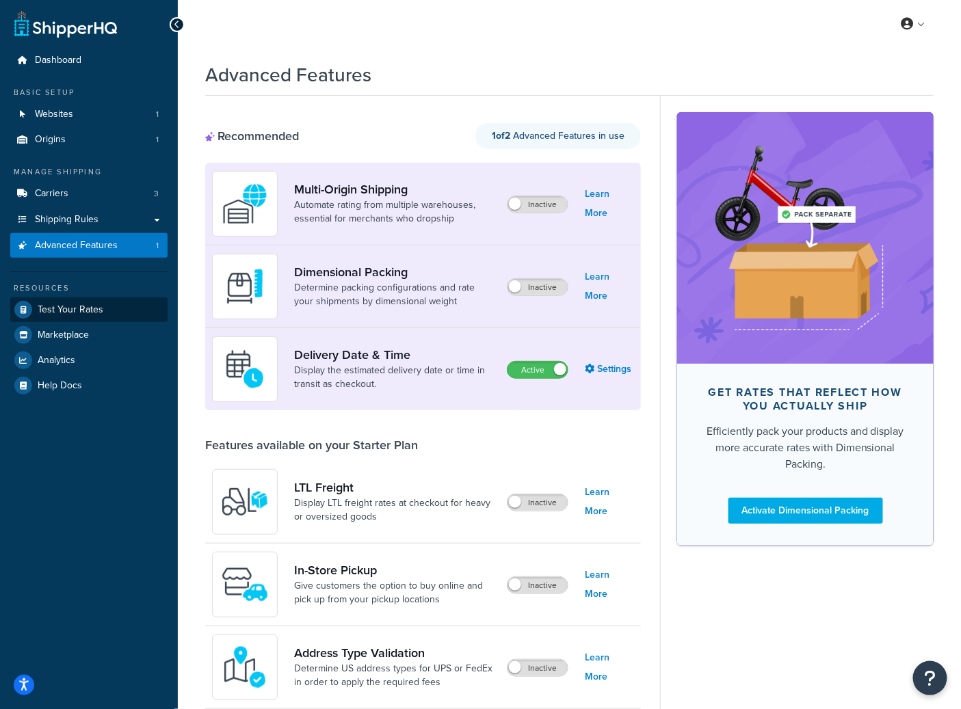
scroll to position [3, 0]
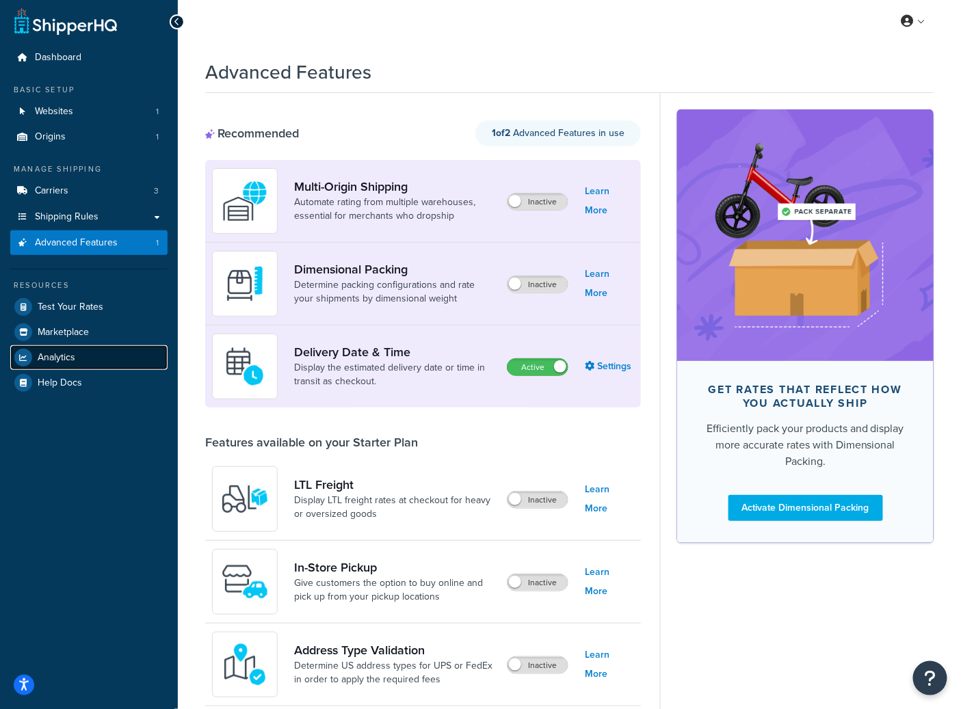
click at [89, 358] on link "Analytics" at bounding box center [88, 357] width 157 height 25
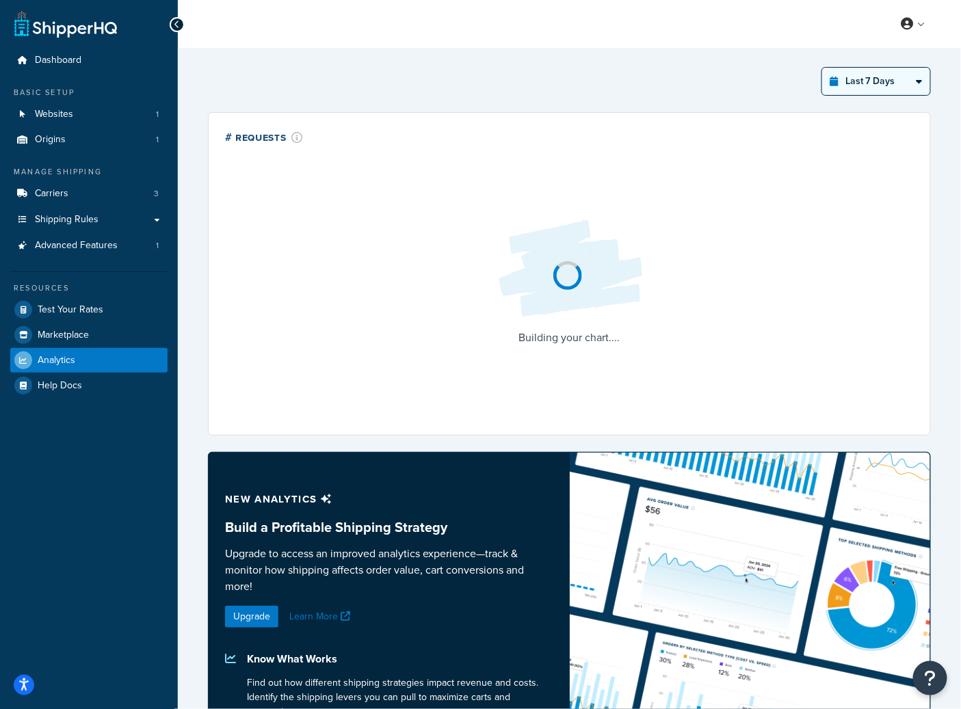
click at [898, 72] on select "Last 24 Hours Last 7 Days Last 30 Days Last 3 Months Last 6 Months Last 12 Mont…" at bounding box center [876, 81] width 108 height 27
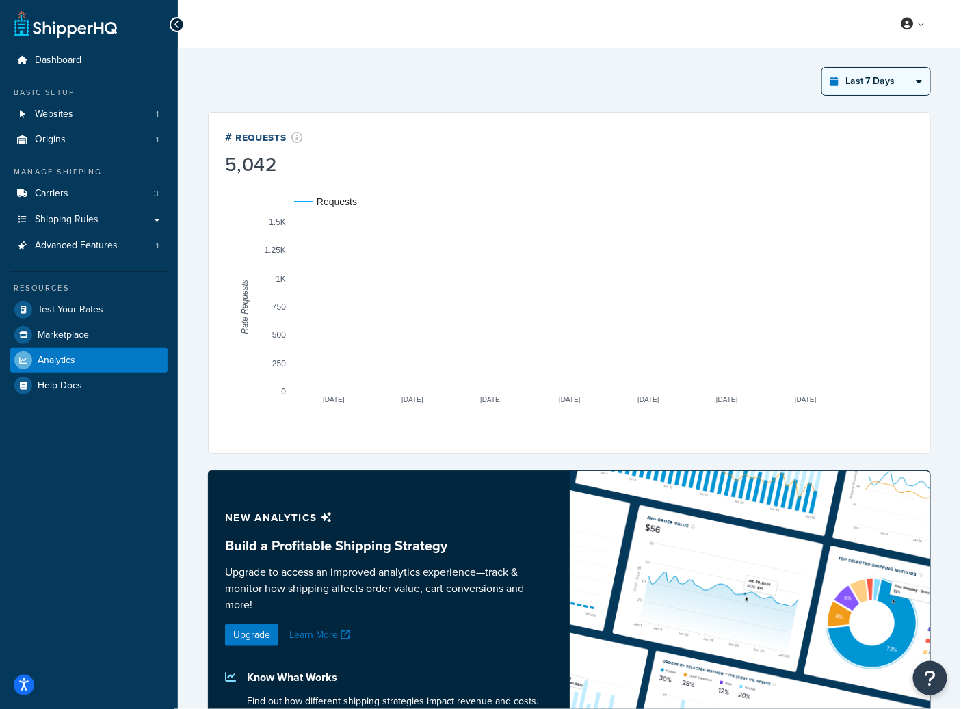
click at [822, 68] on select "Last 24 Hours Last 7 Days Last 30 Days Last 3 Months Last 6 Months Last 12 Mont…" at bounding box center [876, 81] width 108 height 27
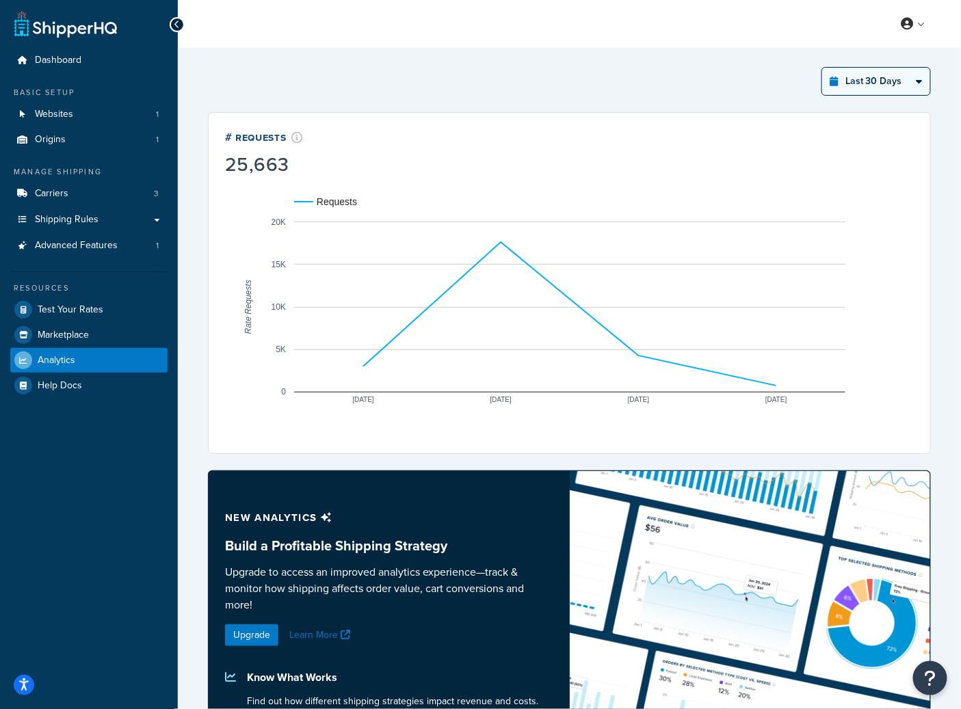
click at [877, 87] on select "Last 24 Hours Last 7 Days Last 30 Days Last 3 Months Last 6 Months Last 12 Mont…" at bounding box center [876, 81] width 108 height 27
click at [822, 68] on select "Last 24 Hours Last 7 Days Last 30 Days Last 3 Months Last 6 Months Last 12 Mont…" at bounding box center [876, 81] width 108 height 27
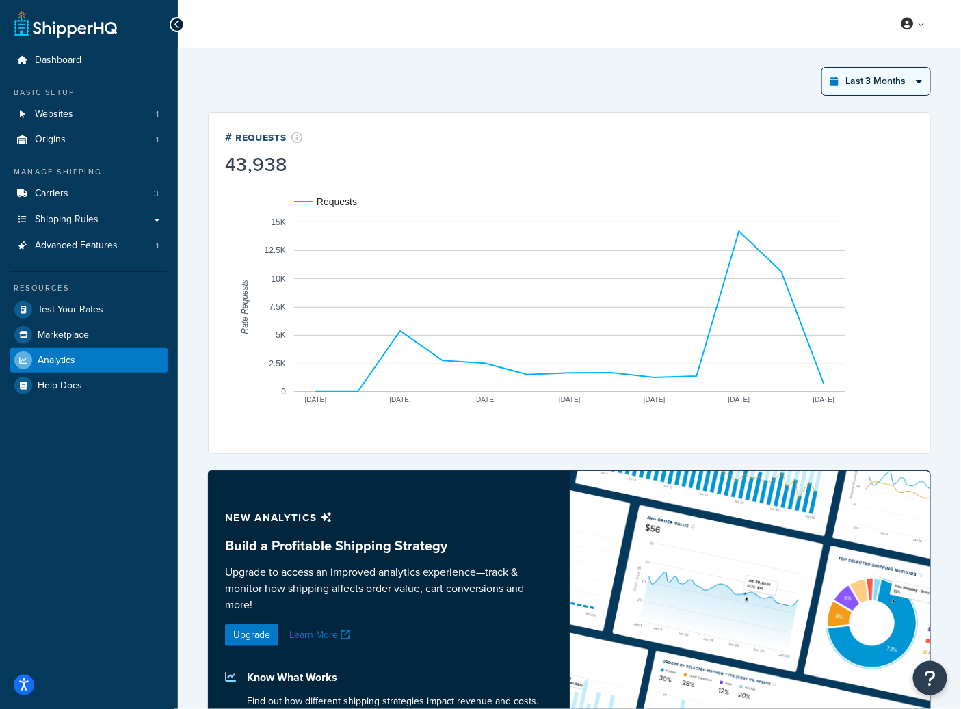
click at [910, 75] on select "Last 24 Hours Last 7 Days Last 30 Days Last 3 Months Last 6 Months Last 12 Mont…" at bounding box center [876, 81] width 108 height 27
click at [822, 68] on select "Last 24 Hours Last 7 Days Last 30 Days Last 3 Months Last 6 Months Last 12 Mont…" at bounding box center [876, 81] width 108 height 27
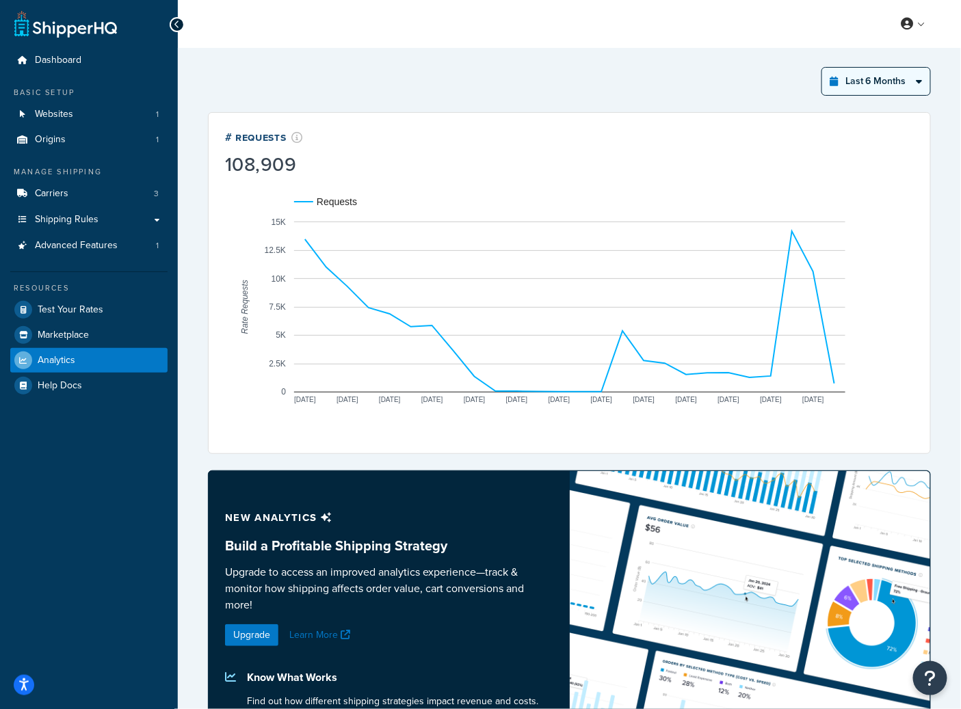
click at [870, 81] on select "Last 24 Hours Last 7 Days Last 30 Days Last 3 Months Last 6 Months Last 12 Mont…" at bounding box center [876, 81] width 108 height 27
select select "last_year"
click at [822, 68] on select "Last 24 Hours Last 7 Days Last 30 Days Last 3 Months Last 6 Months Last 12 Mont…" at bounding box center [876, 81] width 108 height 27
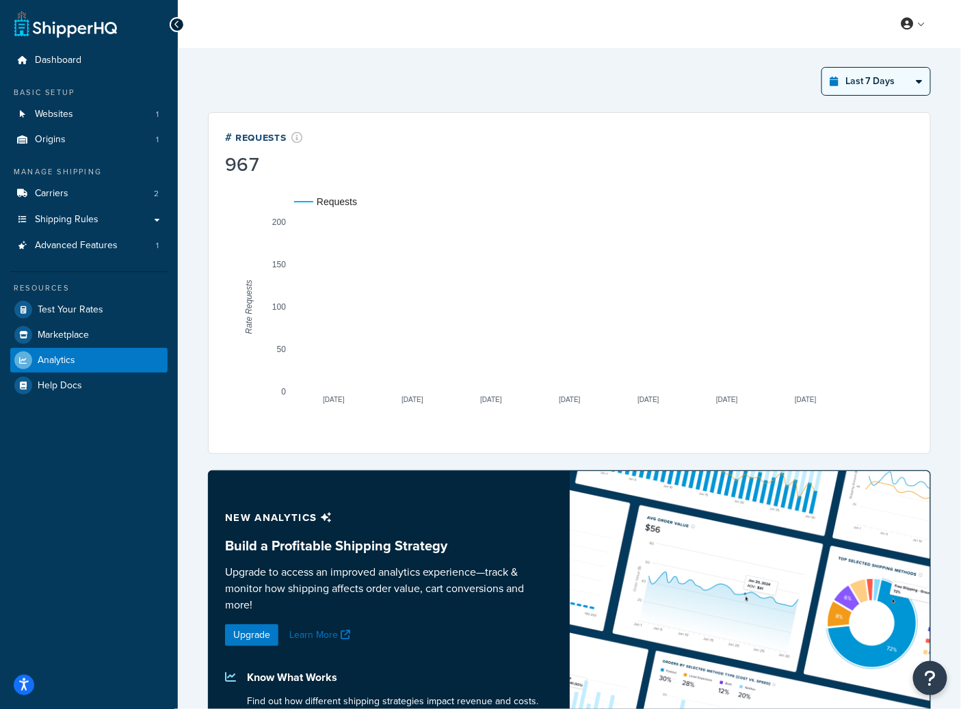
click at [903, 84] on select "Last 24 Hours Last 7 Days Last 30 Days Last 3 Months Last 6 Months Last 12 Mont…" at bounding box center [876, 81] width 108 height 27
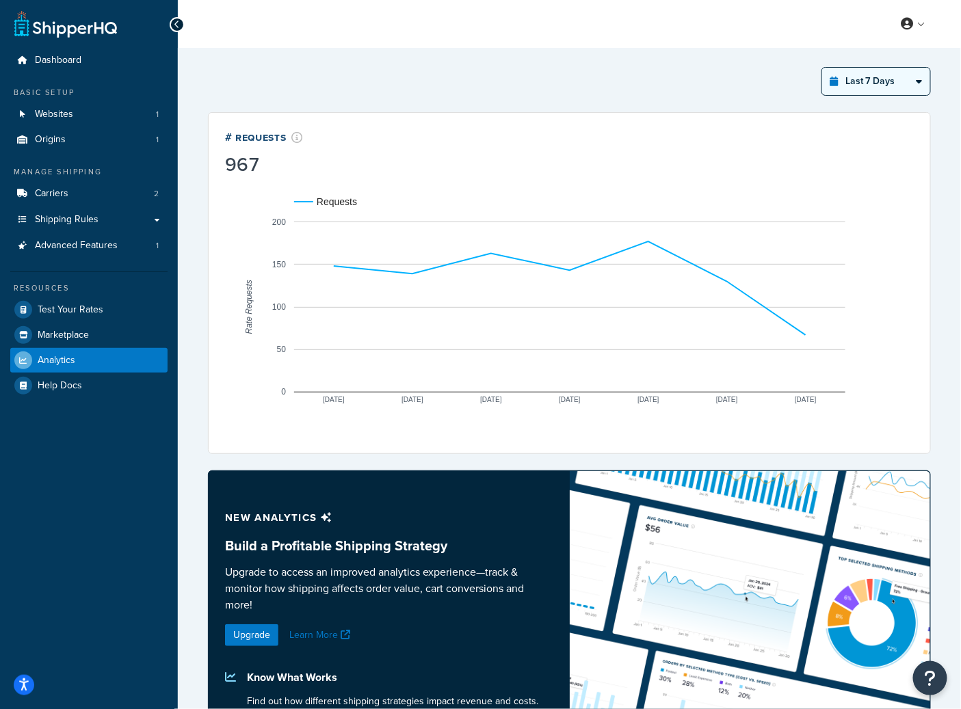
select select "last_year"
click at [822, 68] on select "Last 24 Hours Last 7 Days Last 30 Days Last 3 Months Last 6 Months Last 12 Mont…" at bounding box center [876, 81] width 108 height 27
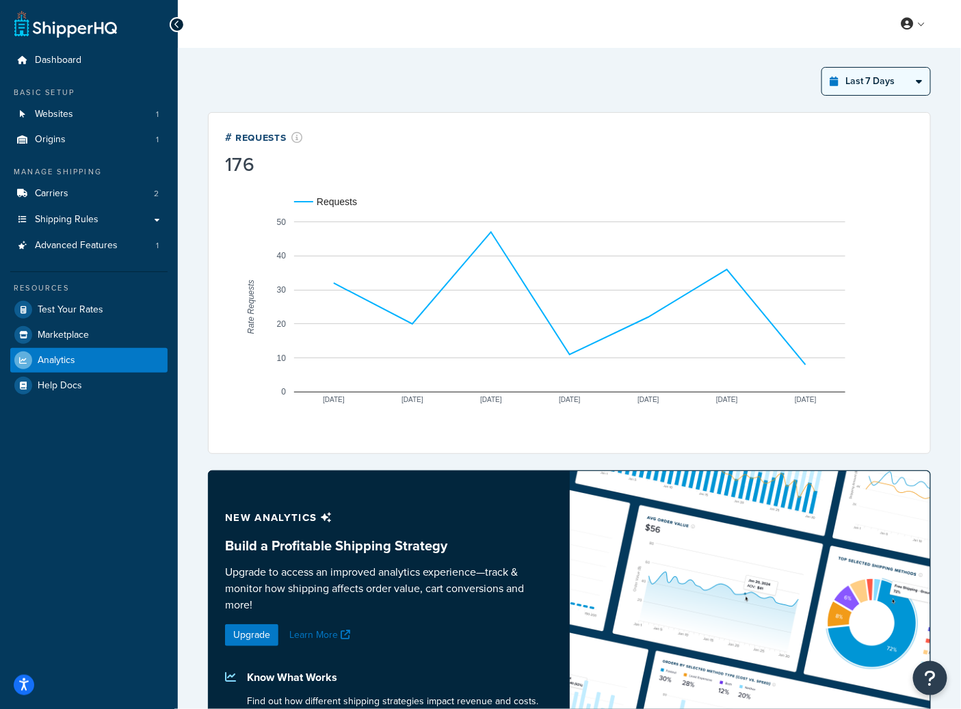
click at [875, 88] on select "Last 24 Hours Last 7 Days Last 30 Days Last 3 Months Last 6 Months Last 12 Mont…" at bounding box center [876, 81] width 108 height 27
select select "last_year"
click at [822, 68] on select "Last 24 Hours Last 7 Days Last 30 Days Last 3 Months Last 6 Months Last 12 Mont…" at bounding box center [876, 81] width 108 height 27
